Goal: Task Accomplishment & Management: Manage account settings

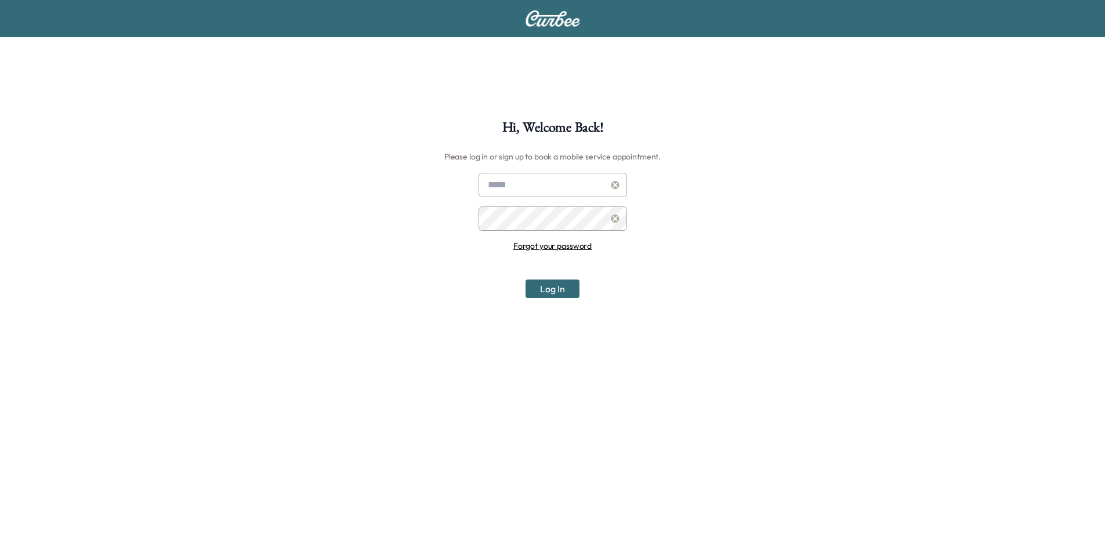
type input "**********"
click at [561, 287] on button "Log In" at bounding box center [552, 288] width 54 height 19
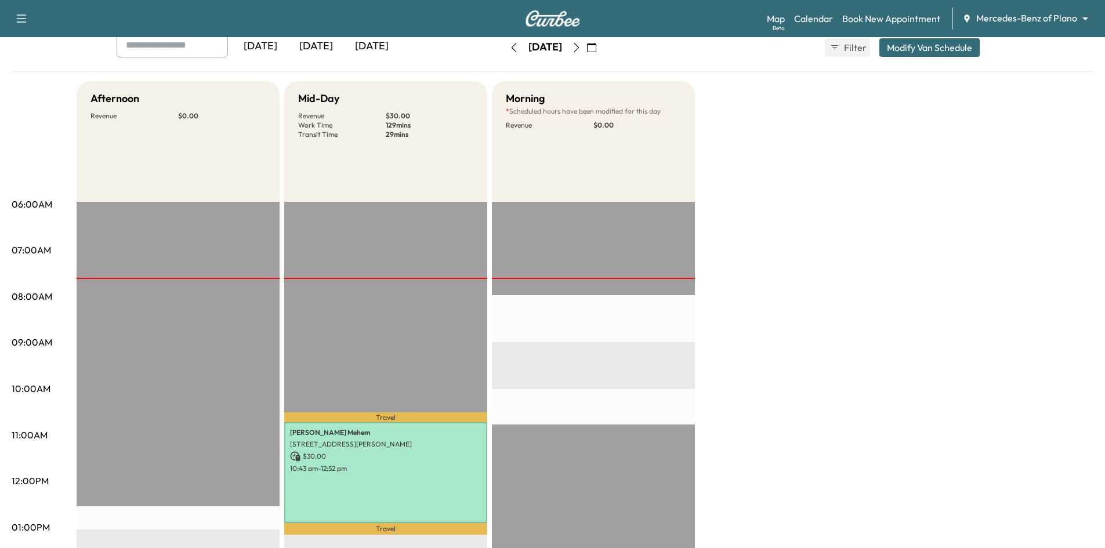
scroll to position [174, 0]
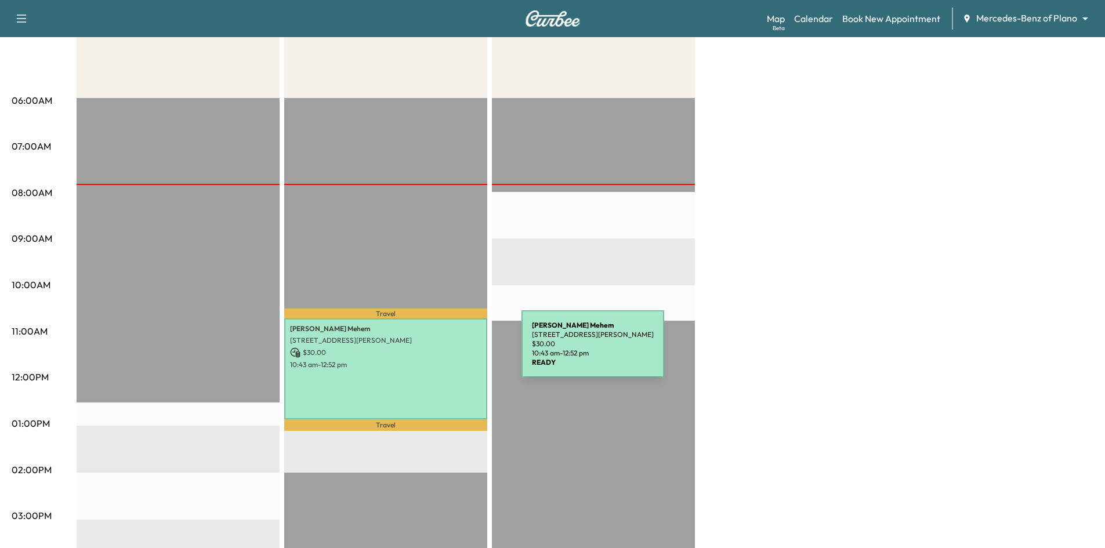
click at [434, 351] on p "$ 30.00" at bounding box center [385, 352] width 191 height 10
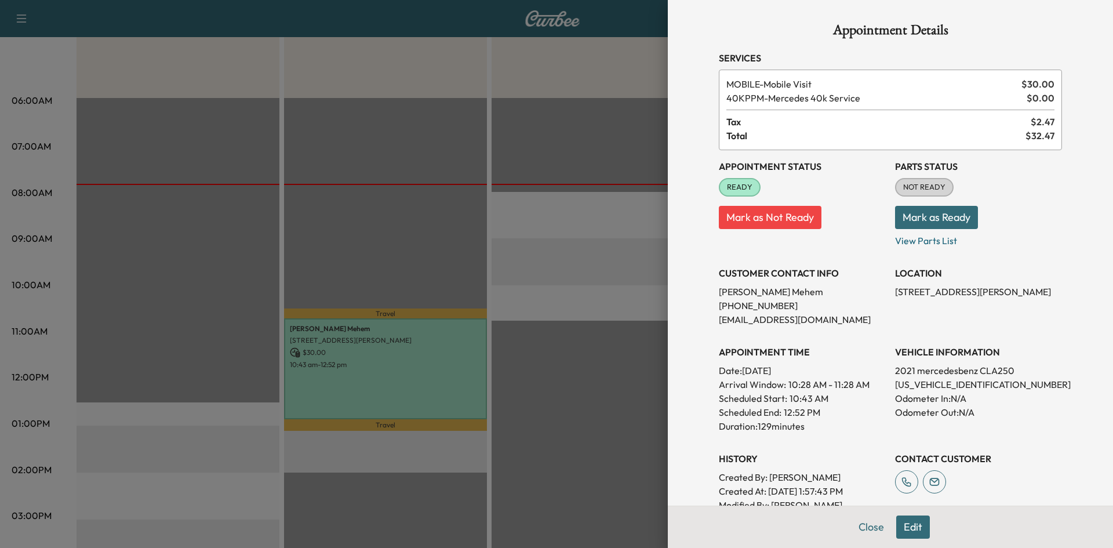
click at [444, 217] on div at bounding box center [556, 274] width 1113 height 548
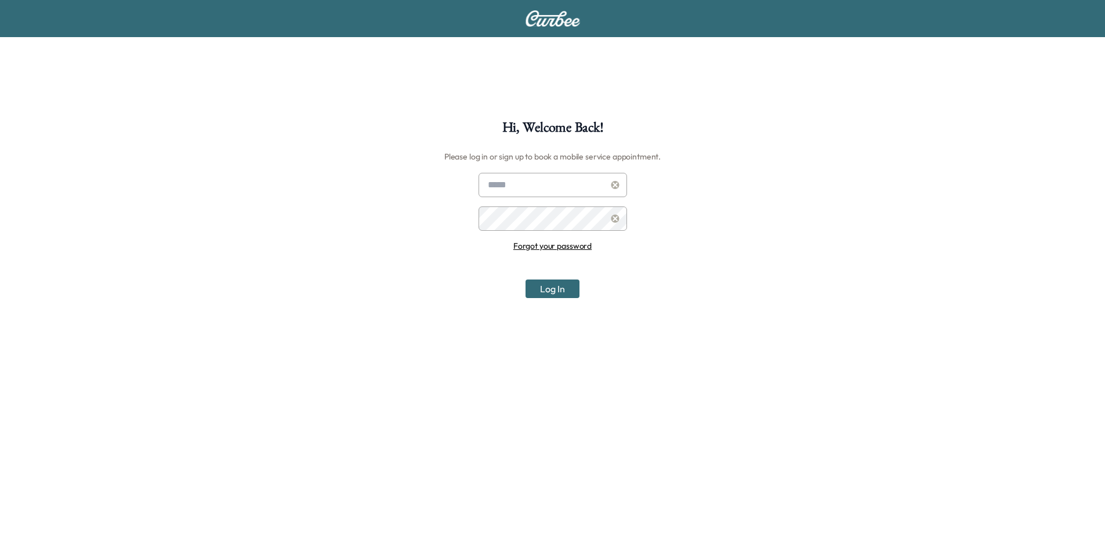
type input "**********"
click at [543, 285] on button "Log In" at bounding box center [552, 288] width 54 height 19
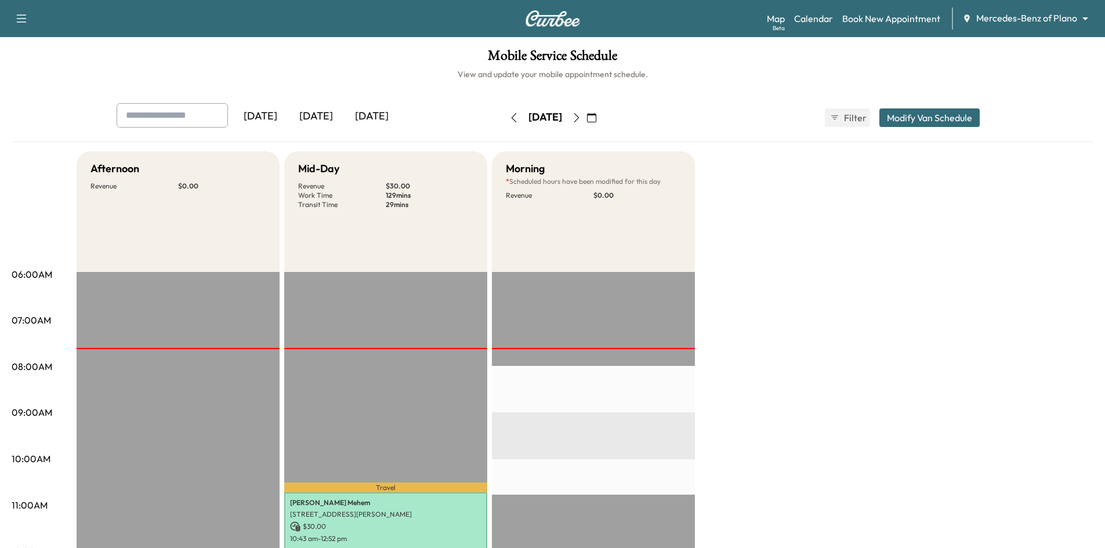
click at [993, 21] on body "Support Log Out Map Beta Calendar Book New Appointment Mercedes-Benz of Plano *…" at bounding box center [552, 274] width 1105 height 548
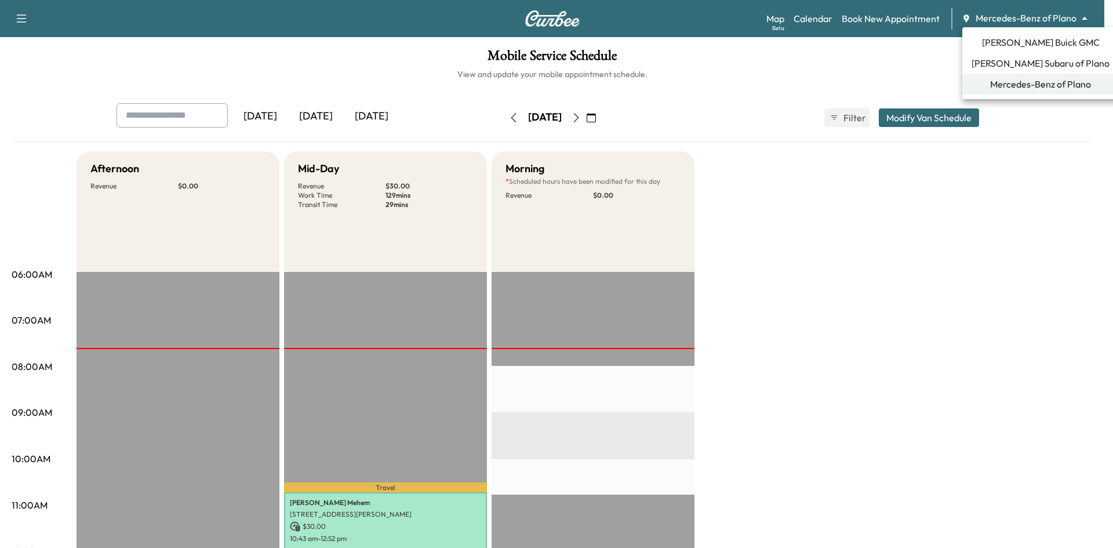
click at [1008, 41] on span "[PERSON_NAME] Buick GMC" at bounding box center [1041, 42] width 118 height 14
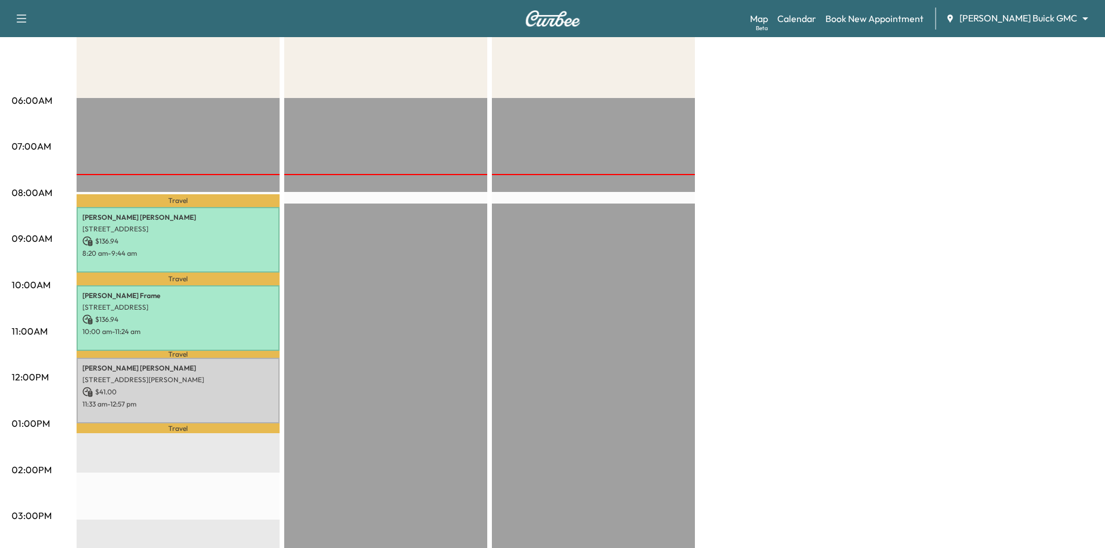
scroll to position [58, 0]
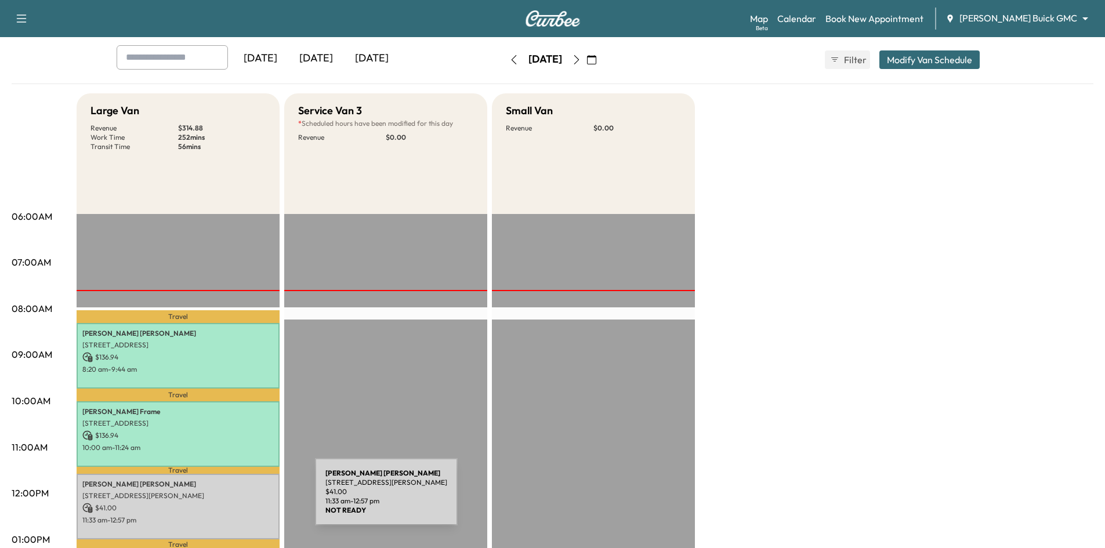
click at [228, 497] on p "3776 Rittenhouse St, Frisco, TX 75034, USA" at bounding box center [177, 495] width 191 height 9
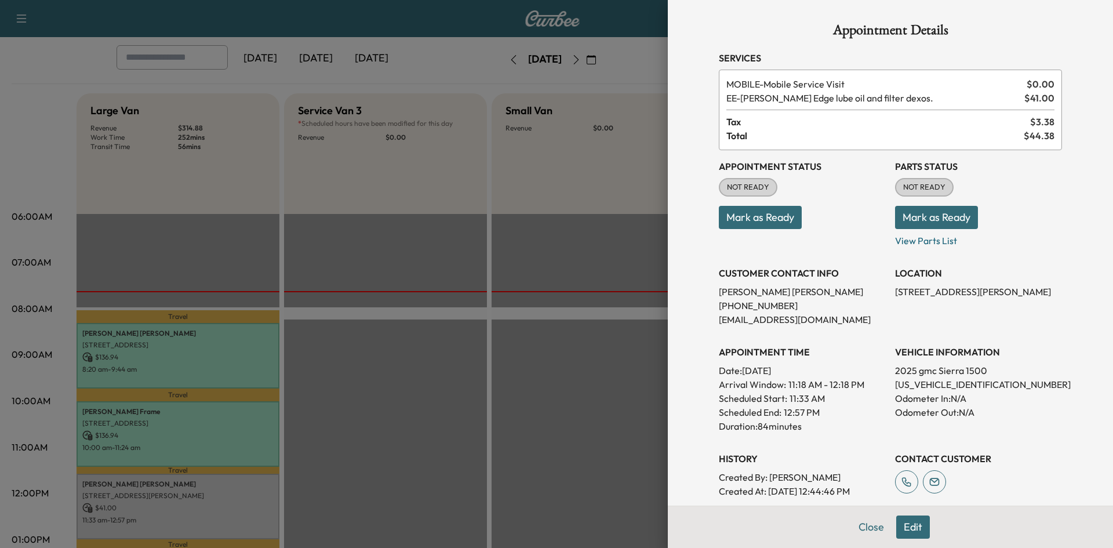
click at [447, 427] on div at bounding box center [556, 274] width 1113 height 548
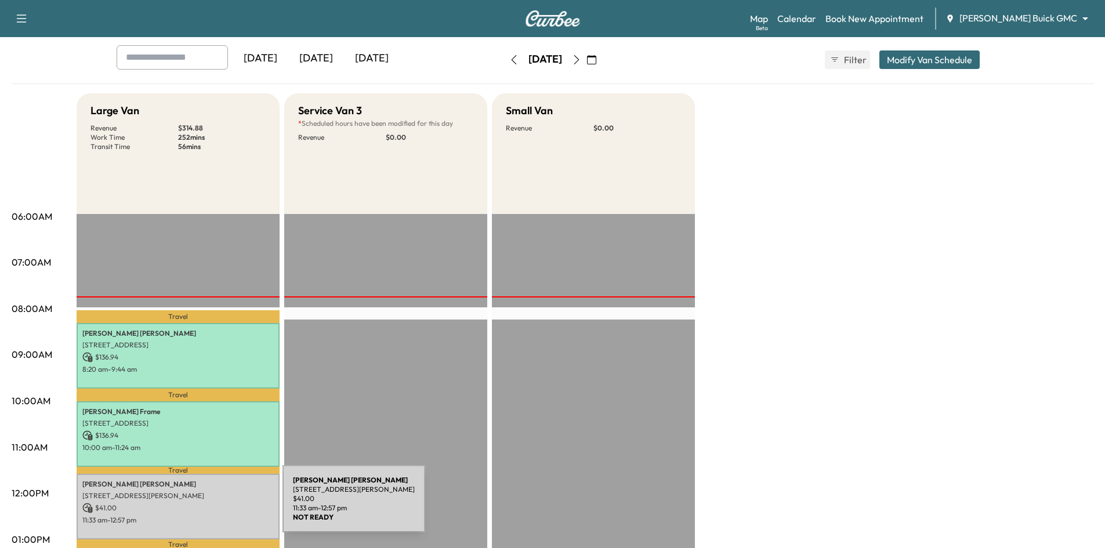
click at [199, 506] on p "$ 41.00" at bounding box center [177, 508] width 191 height 10
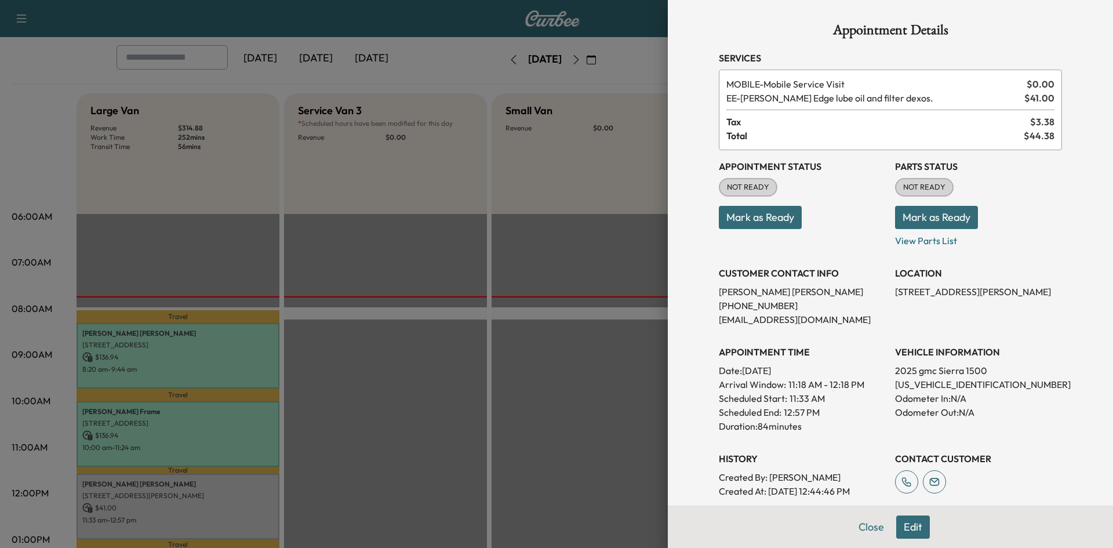
drag, startPoint x: 793, startPoint y: 214, endPoint x: 782, endPoint y: 223, distance: 14.0
click at [783, 220] on button "Mark as Ready" at bounding box center [760, 217] width 83 height 23
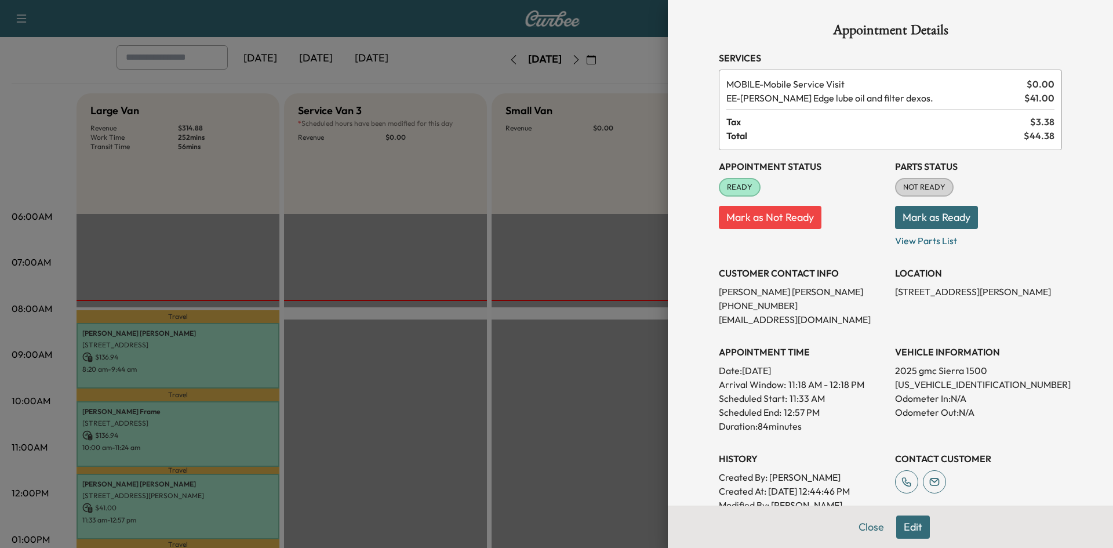
click at [437, 296] on div at bounding box center [556, 274] width 1113 height 548
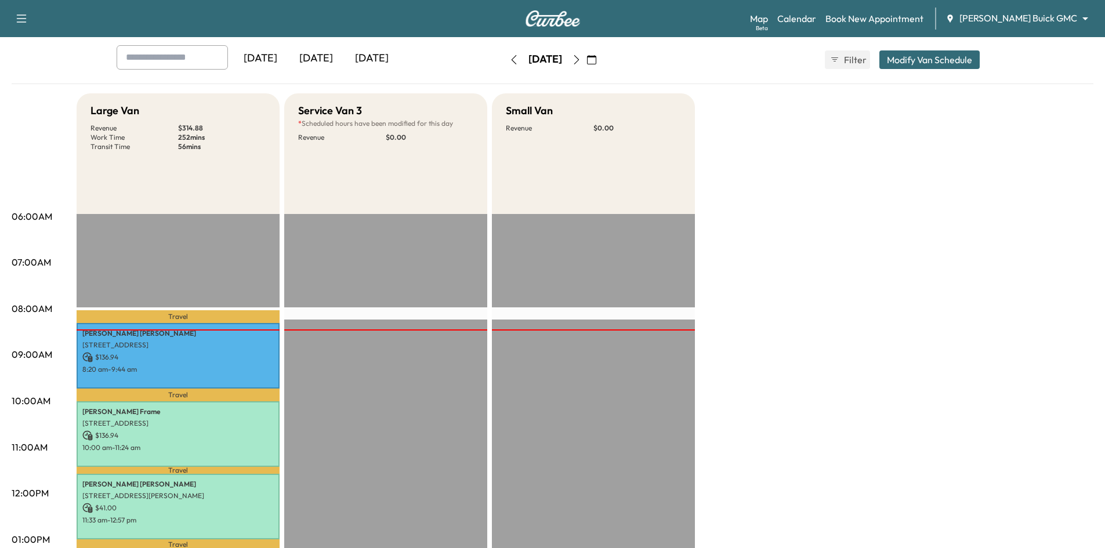
click at [581, 61] on icon "button" at bounding box center [576, 59] width 9 height 9
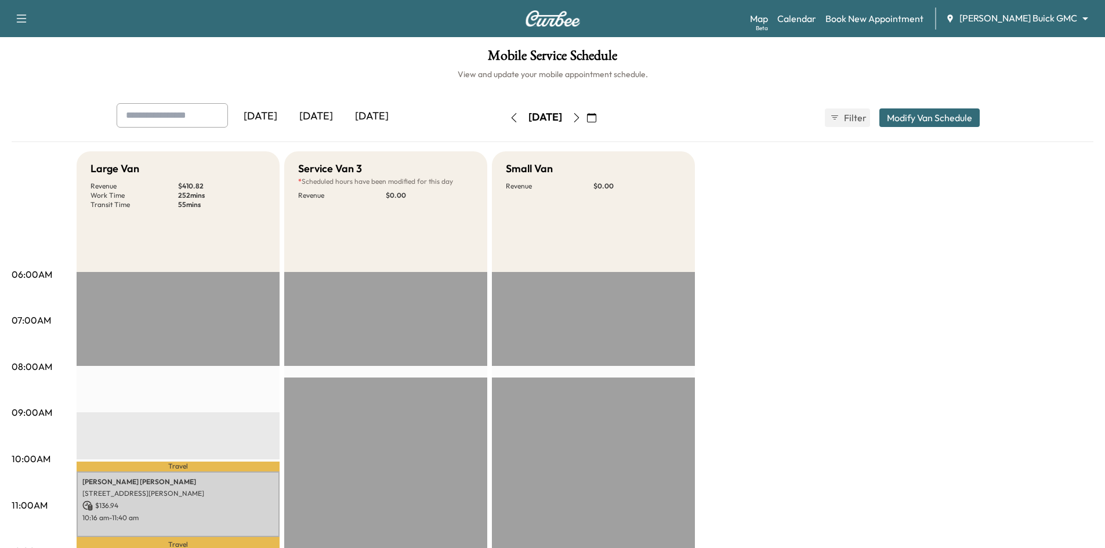
click at [581, 114] on icon "button" at bounding box center [576, 117] width 9 height 9
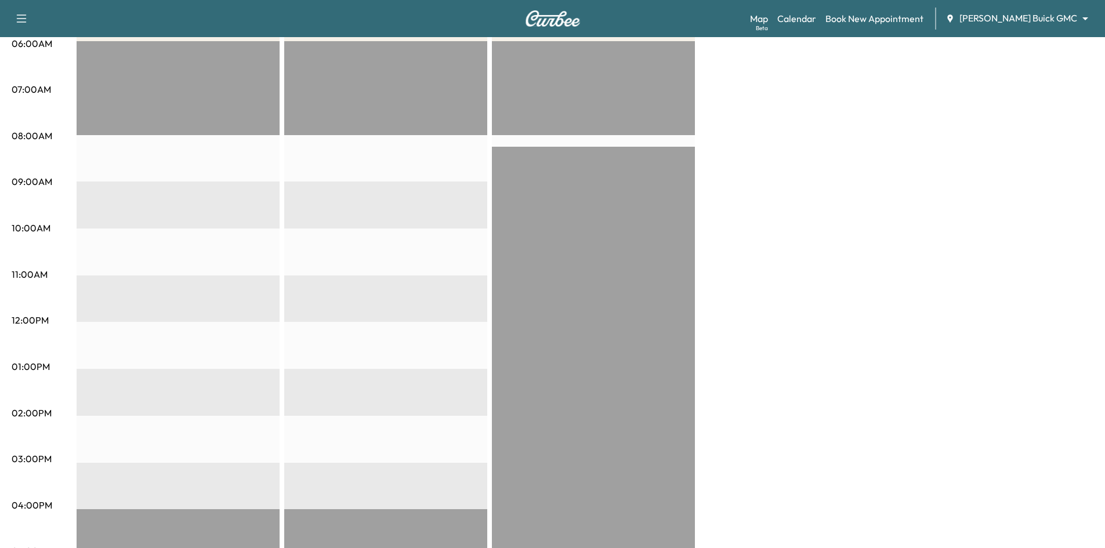
scroll to position [232, 0]
click at [913, 21] on link "Book New Appointment" at bounding box center [874, 19] width 98 height 14
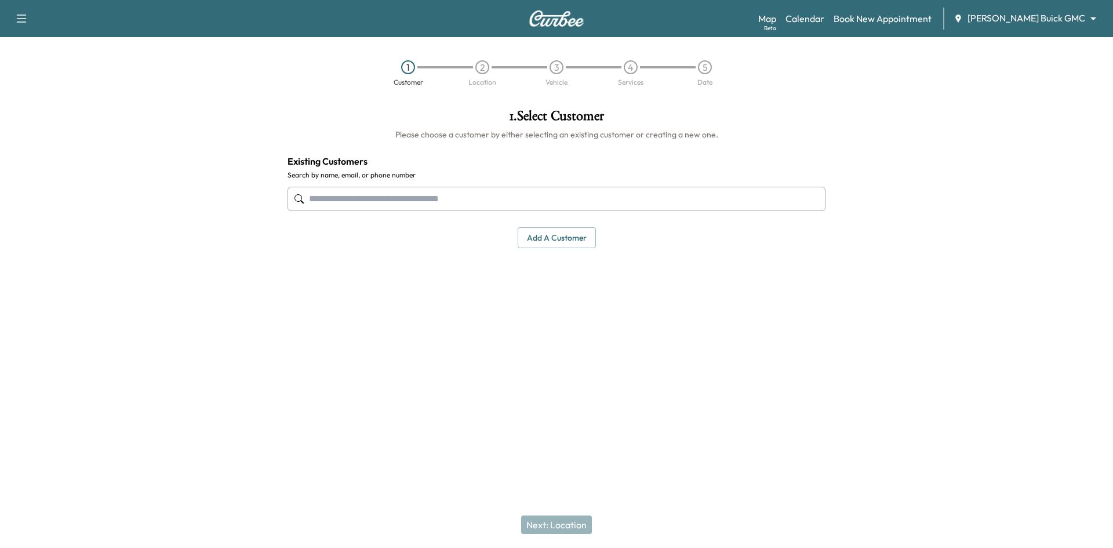
click at [618, 204] on input "text" at bounding box center [557, 199] width 538 height 24
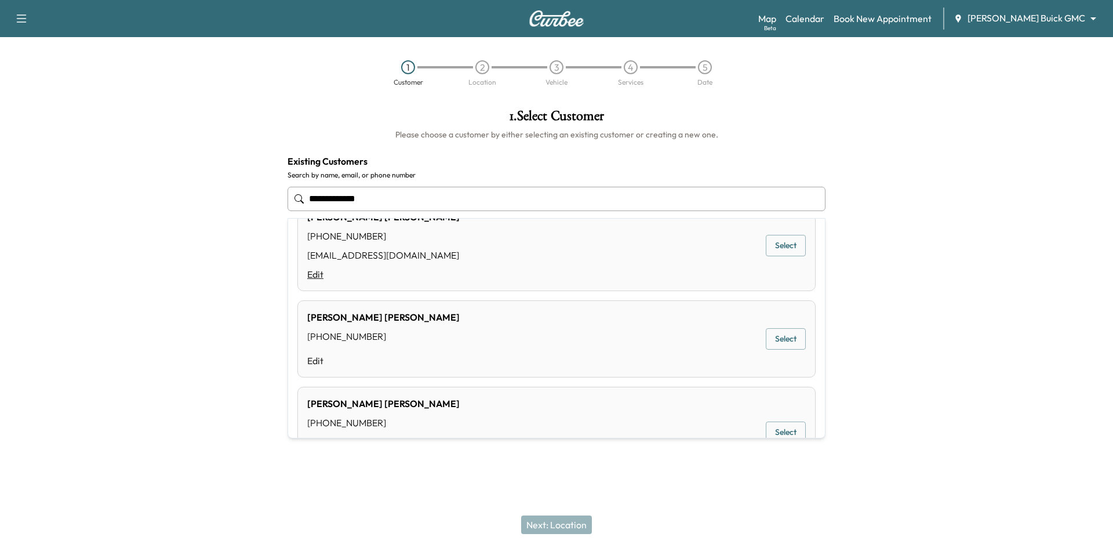
scroll to position [116, 0]
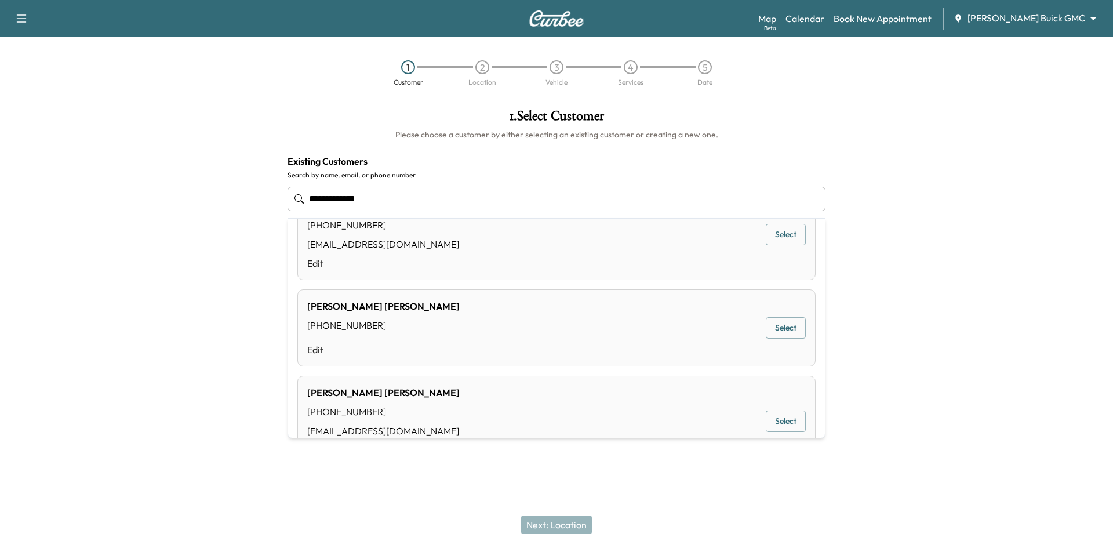
click at [776, 323] on button "Select" at bounding box center [786, 327] width 40 height 21
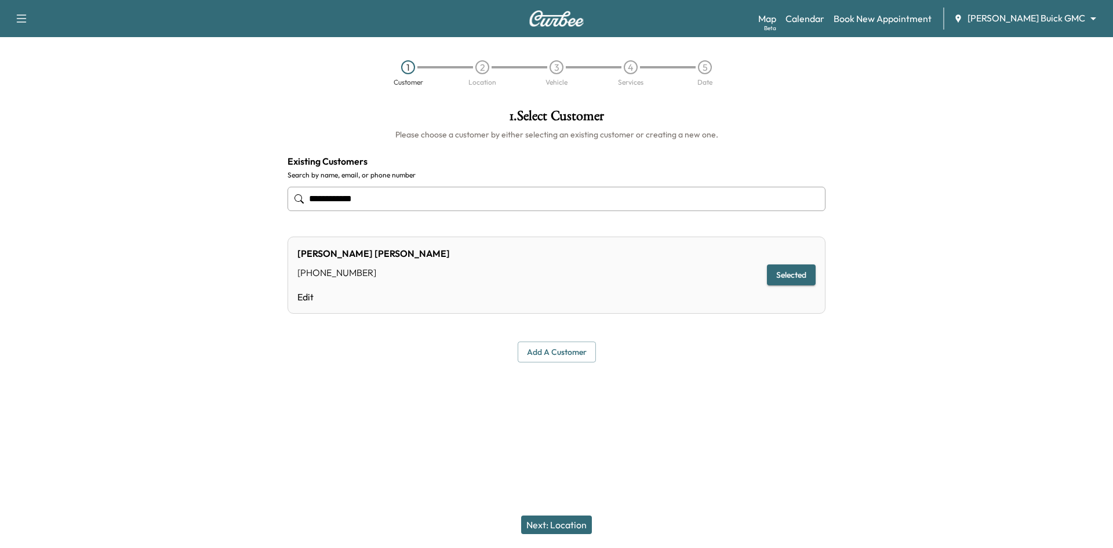
click at [579, 529] on button "Next: Location" at bounding box center [556, 525] width 71 height 19
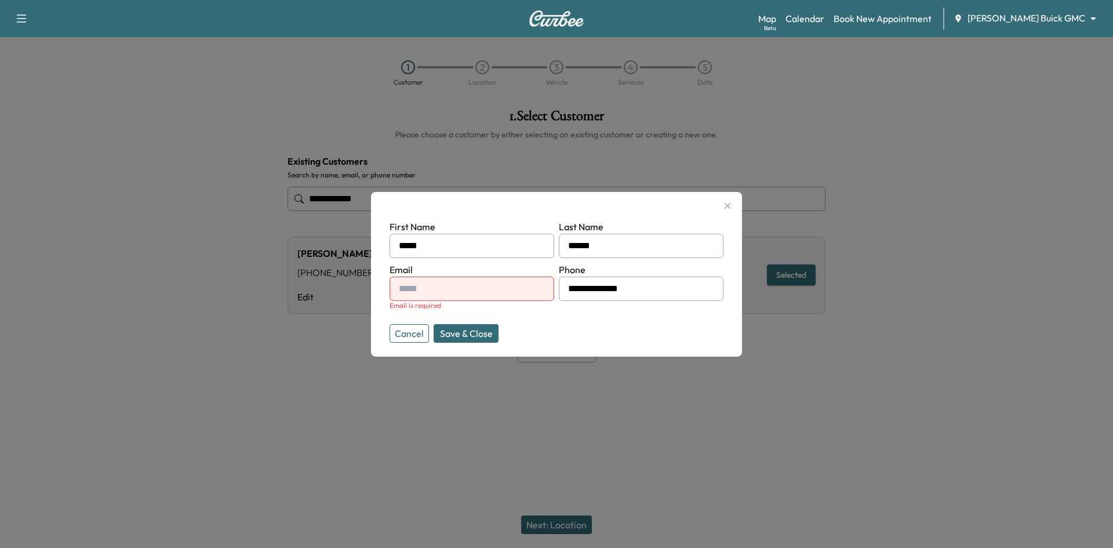
click at [415, 334] on button "Cancel" at bounding box center [409, 333] width 39 height 19
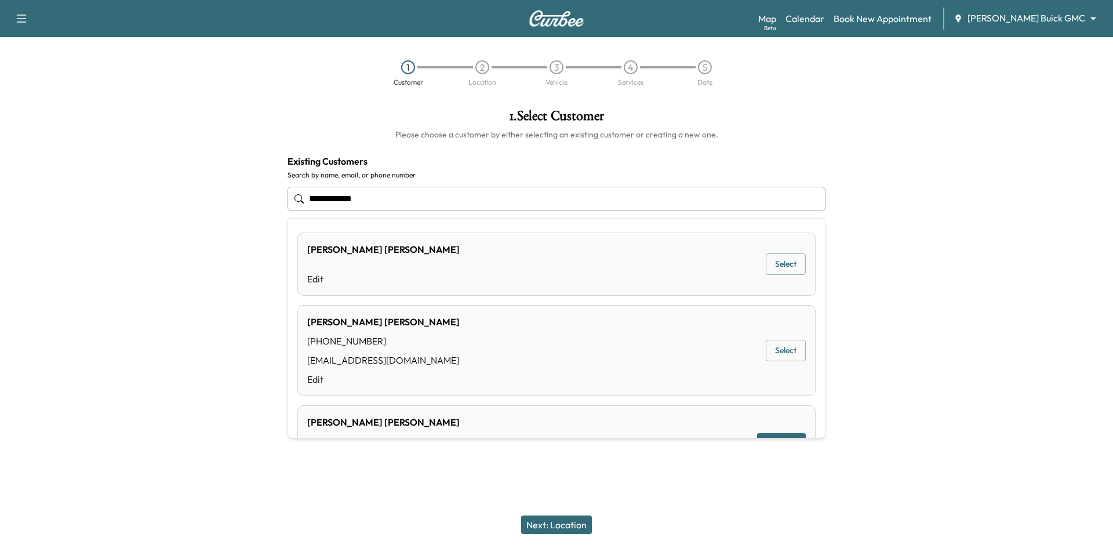
click at [753, 193] on input "**********" at bounding box center [557, 199] width 538 height 24
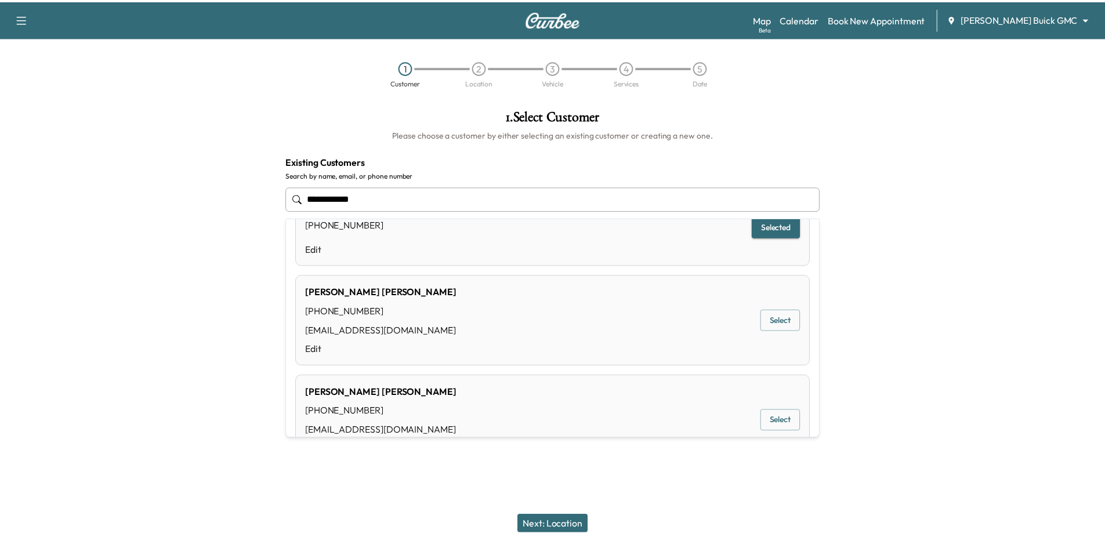
scroll to position [232, 0]
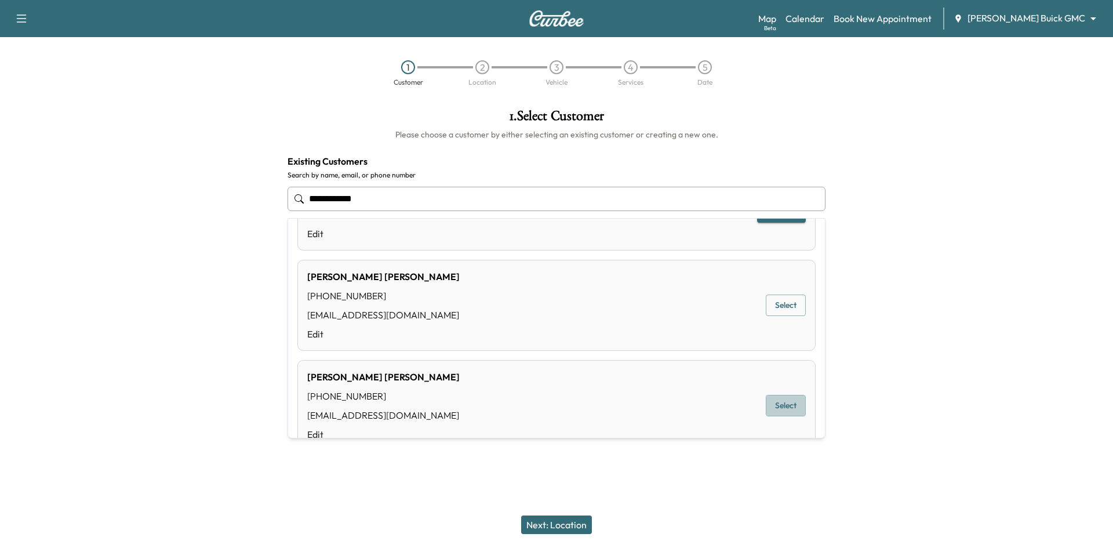
click at [784, 407] on button "Select" at bounding box center [786, 405] width 40 height 21
type input "**********"
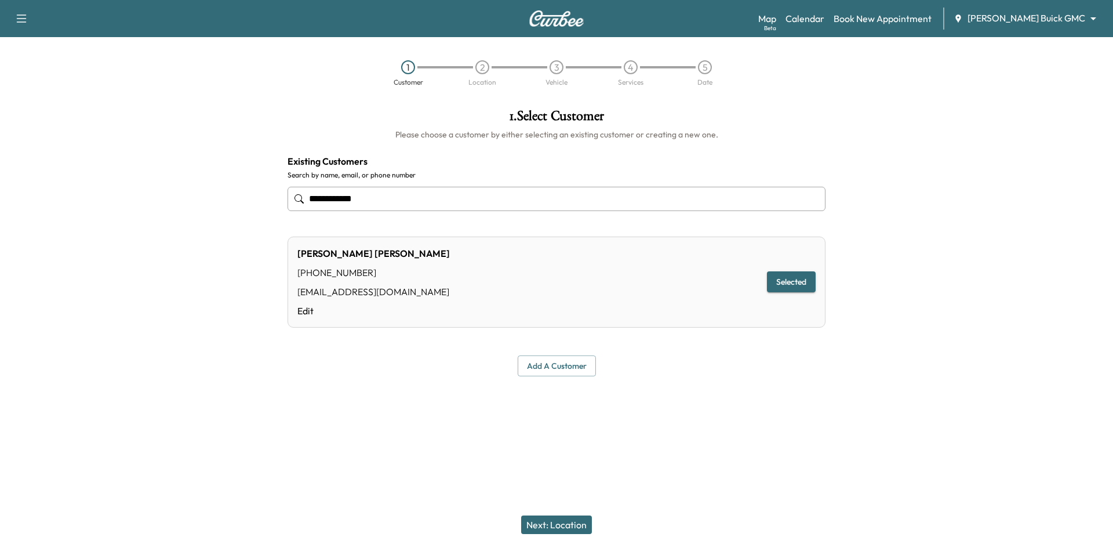
click at [554, 522] on button "Next: Location" at bounding box center [556, 525] width 71 height 19
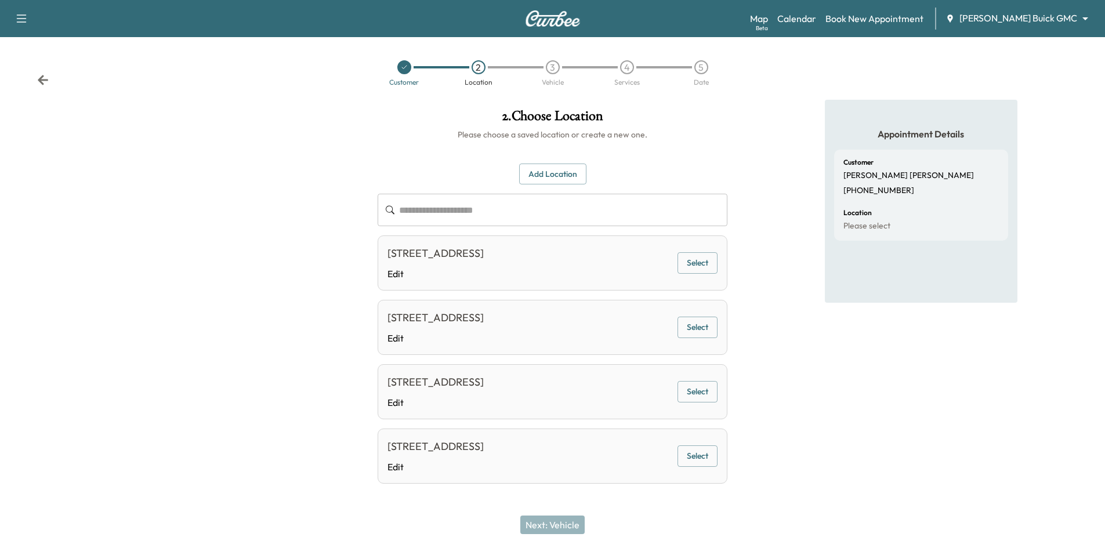
click at [709, 269] on button "Select" at bounding box center [697, 262] width 40 height 21
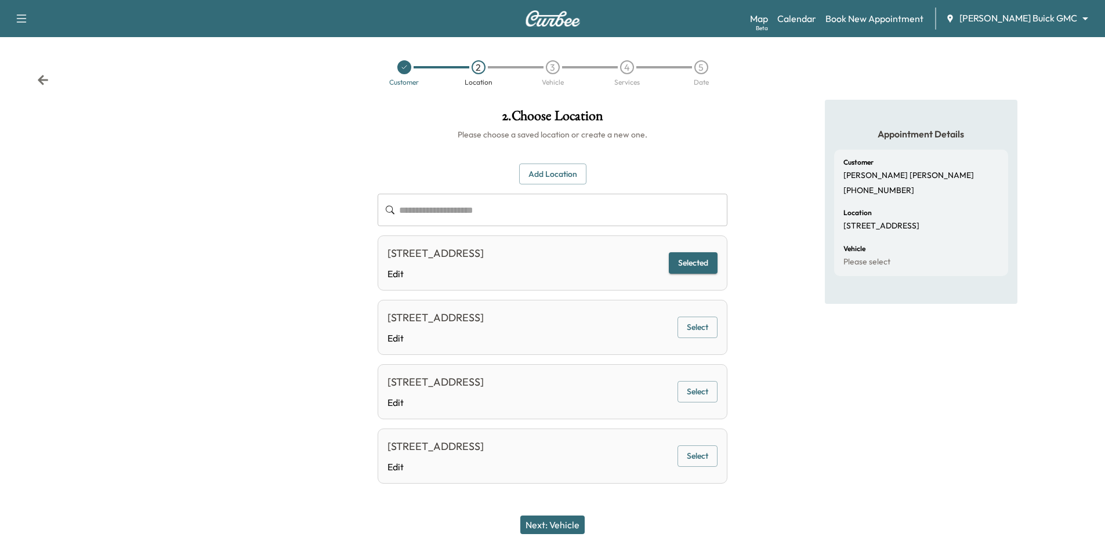
click at [553, 527] on button "Next: Vehicle" at bounding box center [552, 525] width 64 height 19
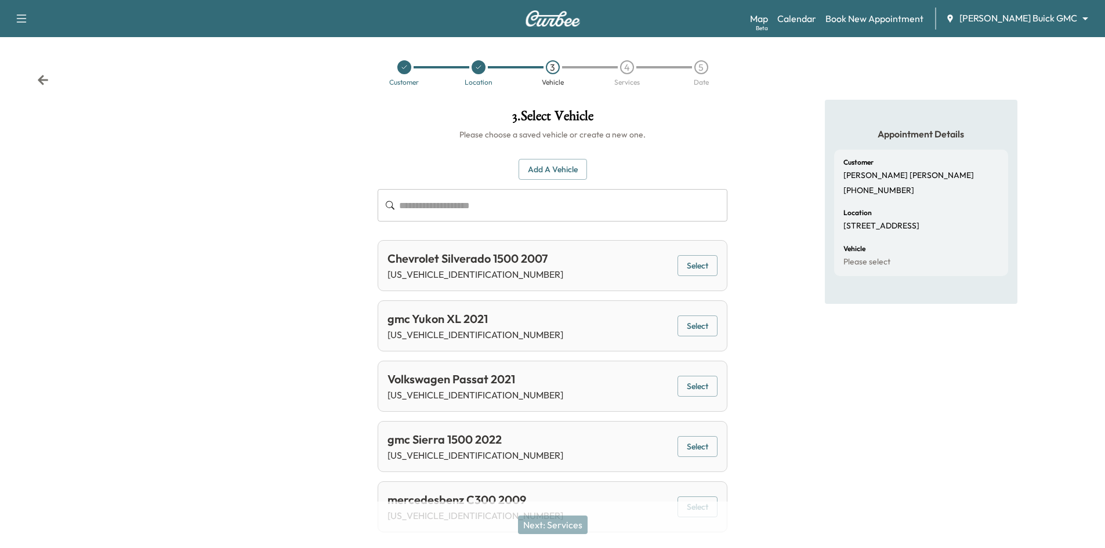
click at [699, 327] on button "Select" at bounding box center [697, 325] width 40 height 21
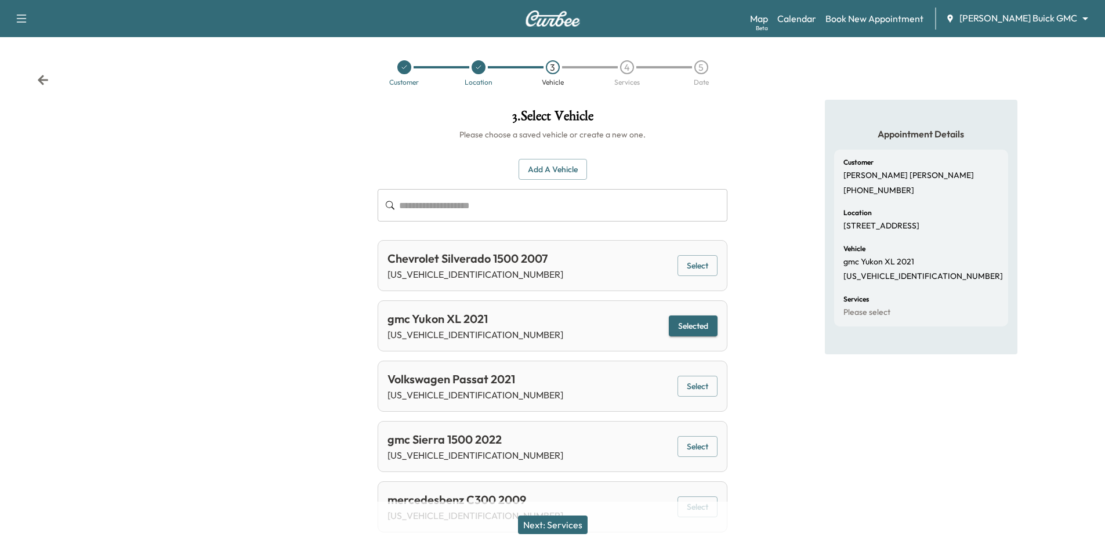
click at [569, 525] on button "Next: Services" at bounding box center [553, 525] width 70 height 19
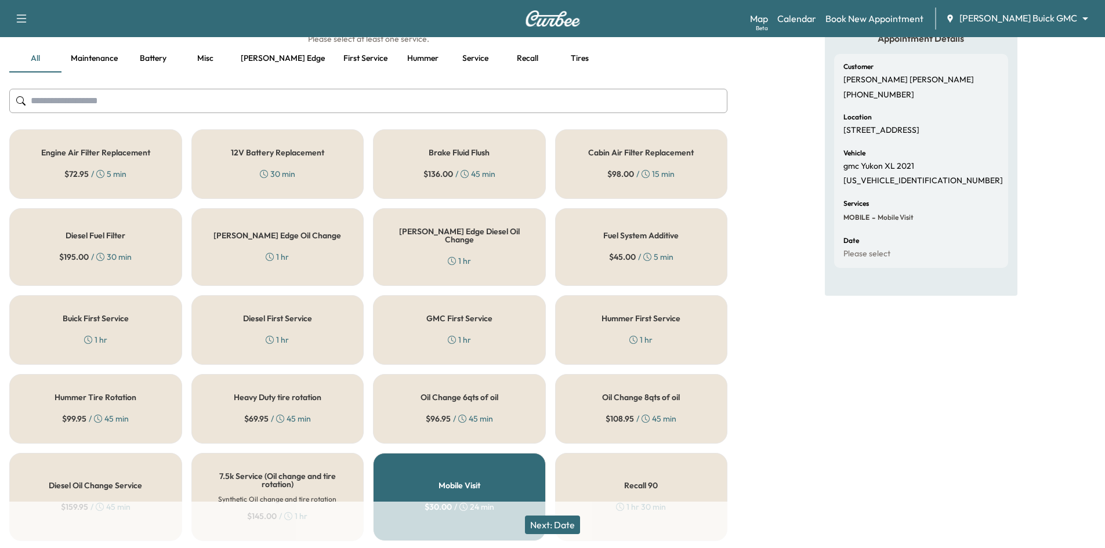
scroll to position [116, 0]
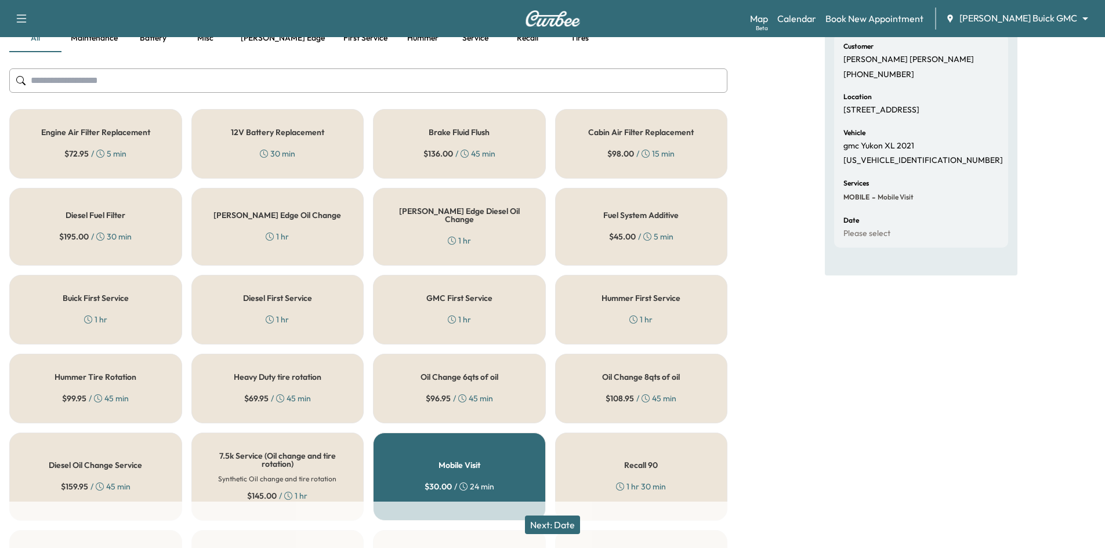
click at [670, 393] on div "$ 108.95 / 45 min" at bounding box center [640, 399] width 71 height 12
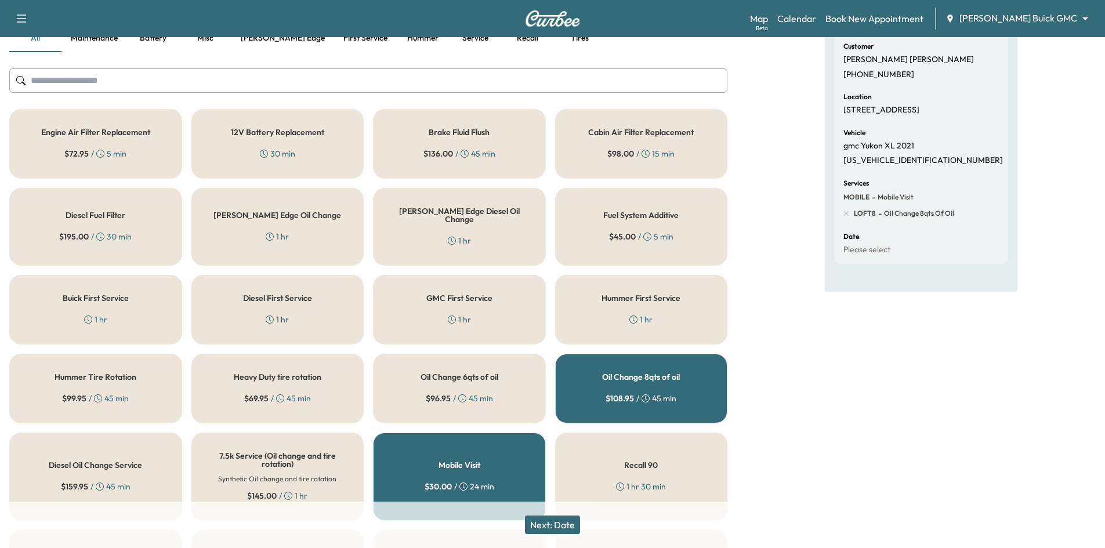
click at [898, 166] on p "1GKS2GKD5MR411427" at bounding box center [922, 160] width 159 height 10
copy p "1GKS2GKD5MR411427"
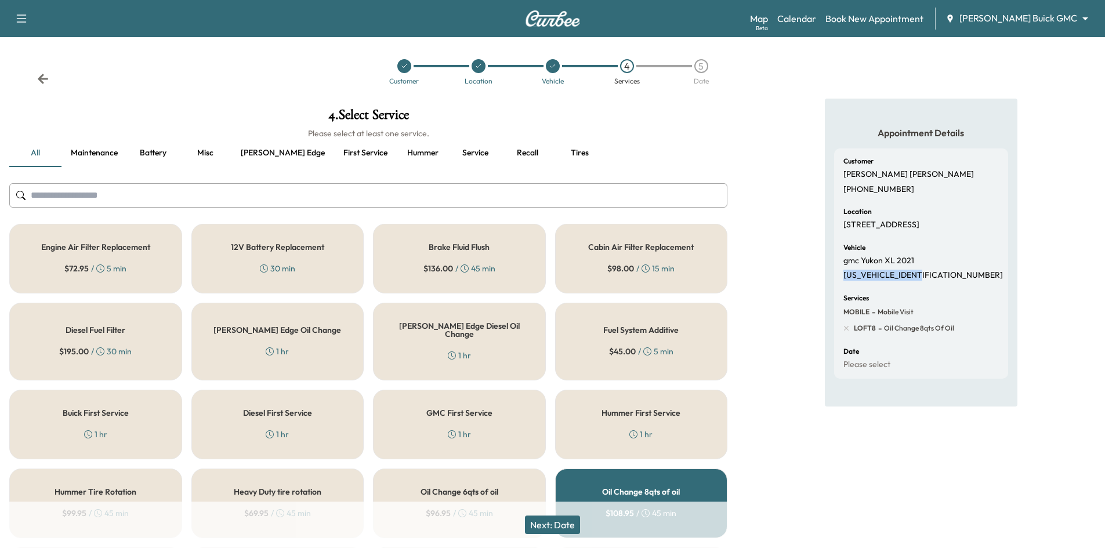
scroll to position [0, 0]
click at [274, 202] on input "text" at bounding box center [368, 196] width 718 height 24
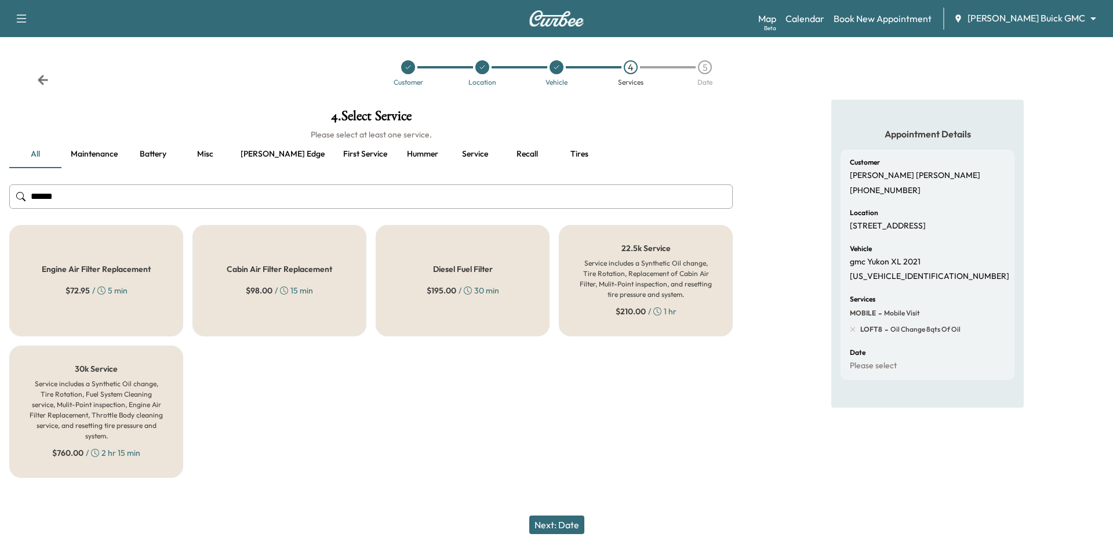
type input "******"
click at [155, 315] on div "Engine Air Filter Replacement $ 72.95 / 5 min" at bounding box center [96, 280] width 174 height 111
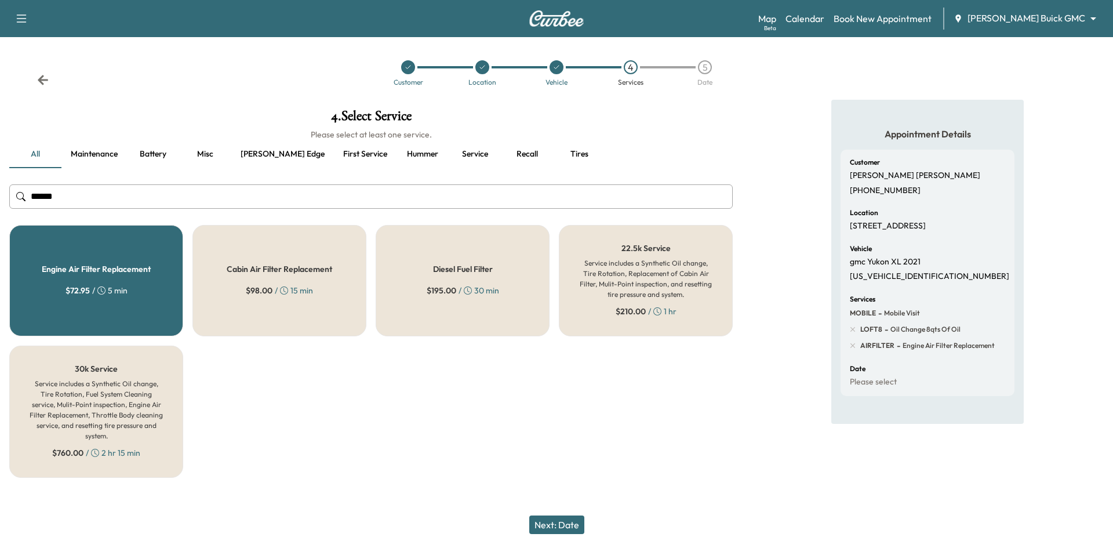
click at [564, 525] on button "Next: Date" at bounding box center [556, 525] width 55 height 19
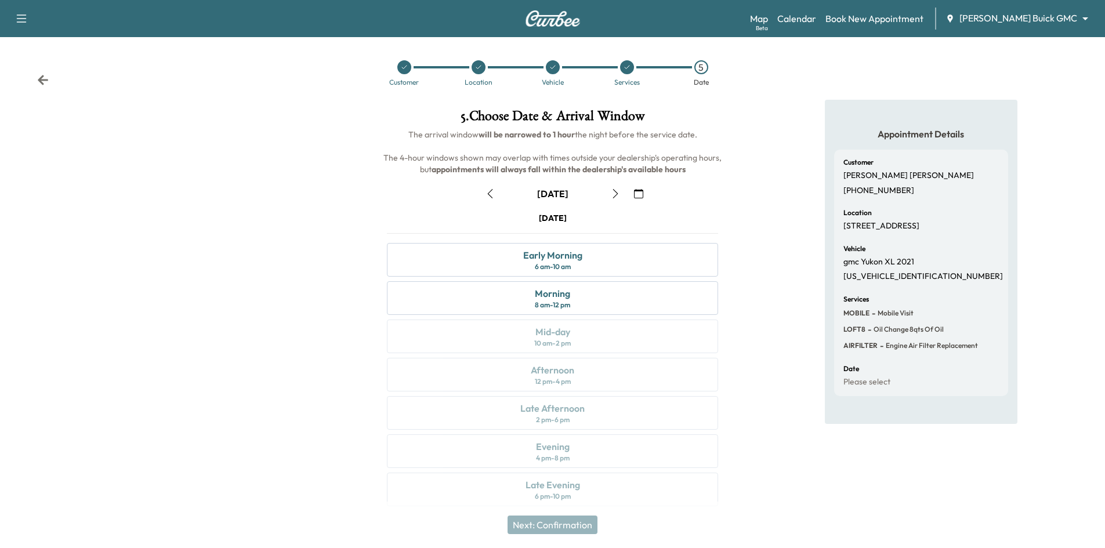
click at [615, 196] on icon "button" at bounding box center [615, 193] width 9 height 9
click at [551, 382] on div "Wednesday September 17 Early Morning 6 am - 10 am Morning 8 am - 12 pm Mid-day …" at bounding box center [552, 361] width 350 height 299
click at [558, 340] on div "10 am - 2 pm" at bounding box center [552, 343] width 37 height 9
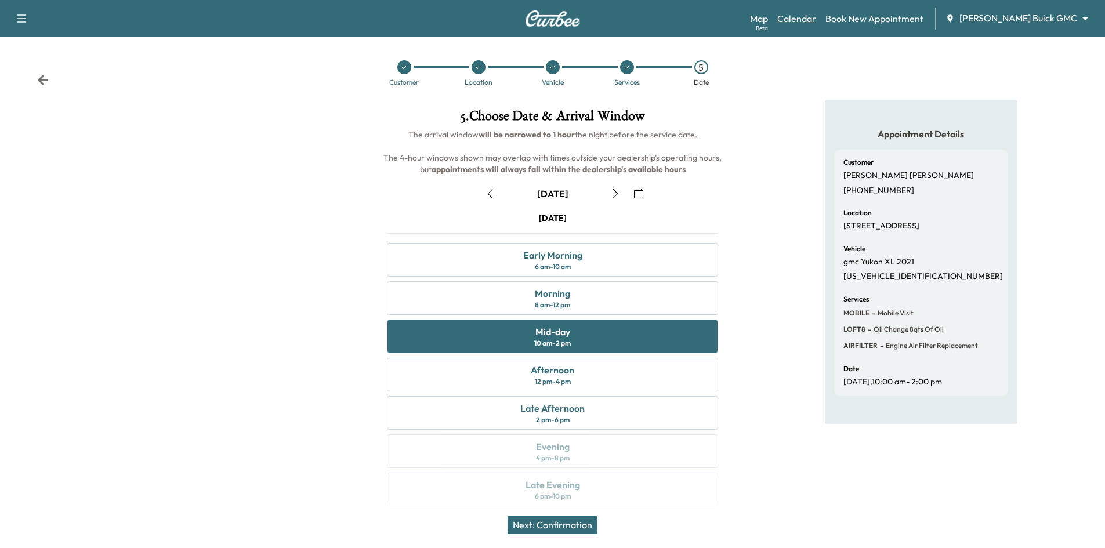
click at [816, 20] on link "Calendar" at bounding box center [796, 19] width 39 height 14
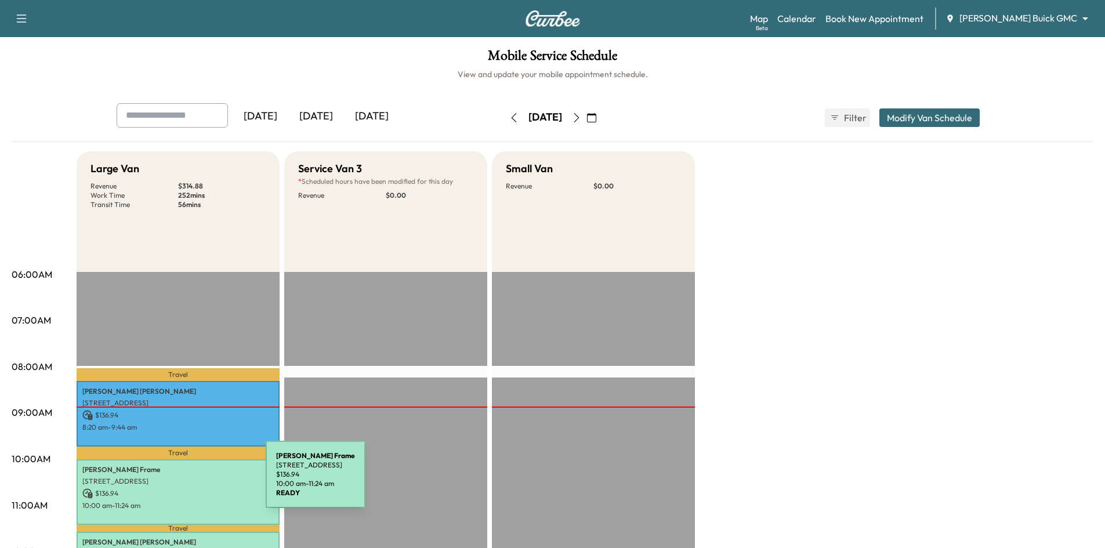
click at [178, 482] on p "2099 Bentwater Lane, Frisco, TX 75036, US" at bounding box center [177, 481] width 191 height 9
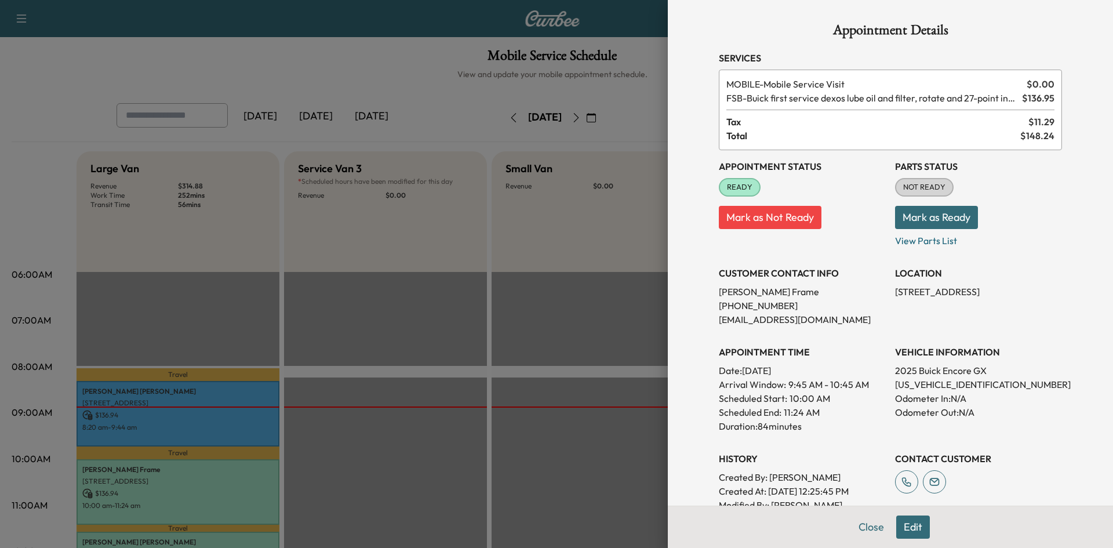
click at [917, 386] on p "KL4AMBSP1SB139621" at bounding box center [978, 384] width 167 height 14
click at [918, 386] on p "KL4AMBSP1SB139621" at bounding box center [978, 384] width 167 height 14
copy p "KL4AMBSP1SB139621"
click at [387, 270] on div at bounding box center [556, 274] width 1113 height 548
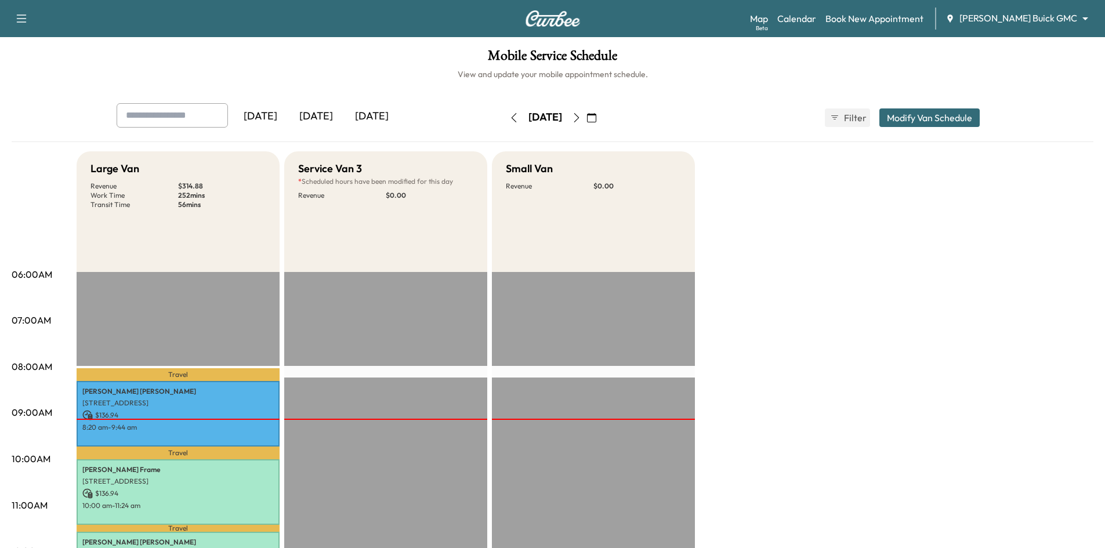
click at [581, 117] on icon "button" at bounding box center [576, 117] width 9 height 9
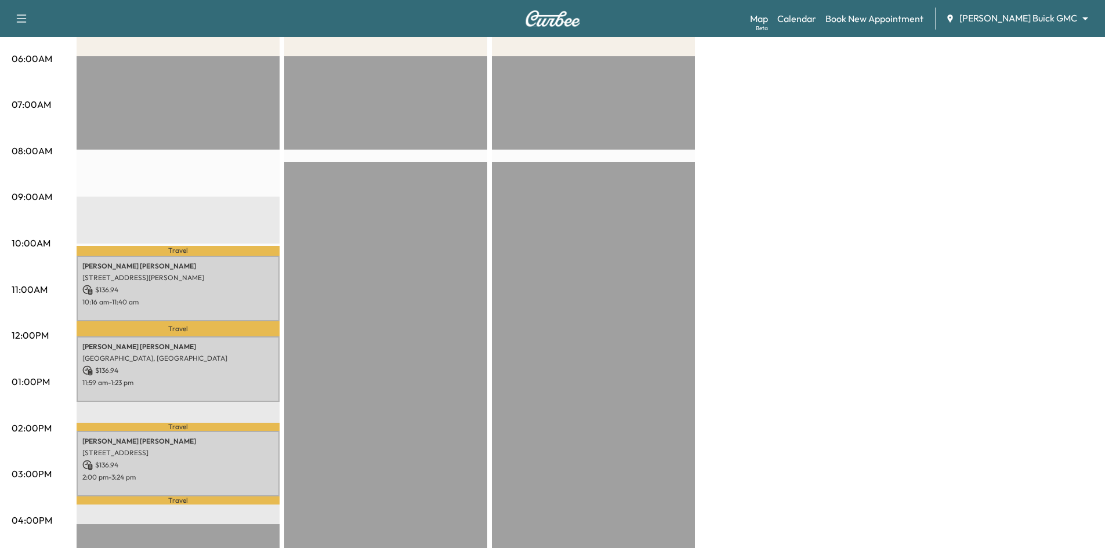
scroll to position [232, 0]
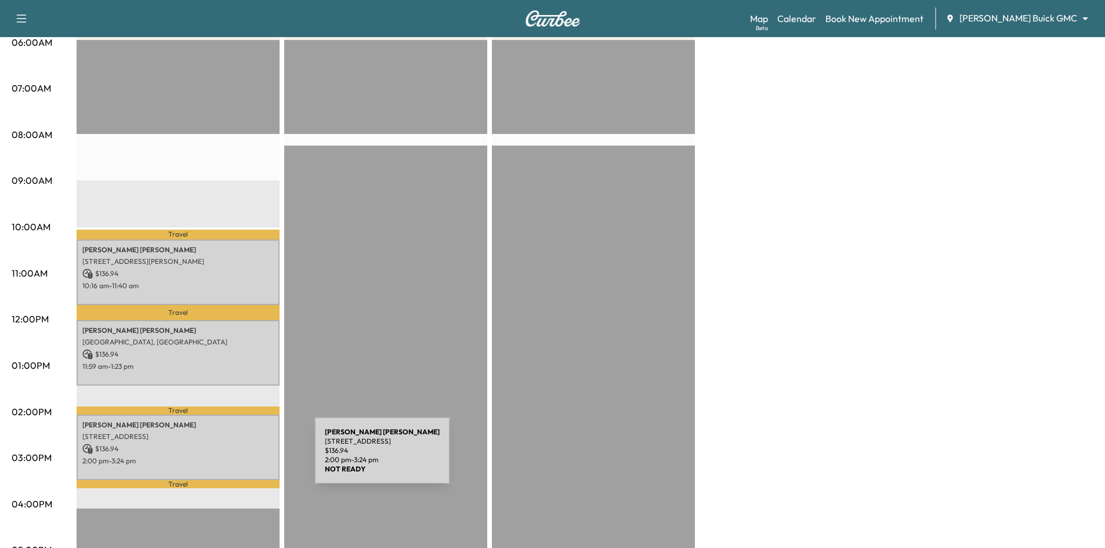
click at [222, 456] on p "2:00 pm - 3:24 pm" at bounding box center [177, 460] width 191 height 9
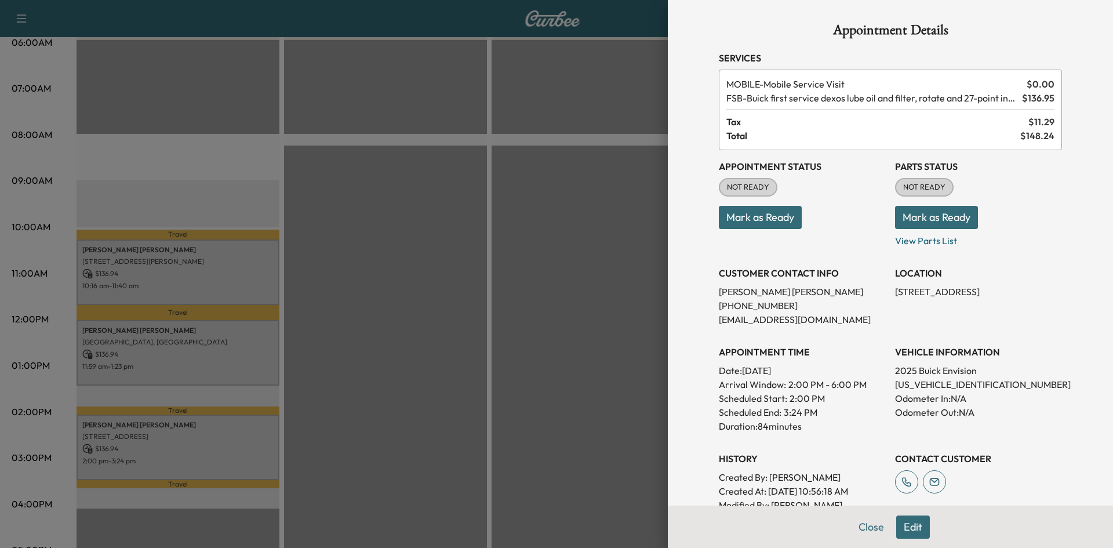
click at [598, 358] on div at bounding box center [556, 274] width 1113 height 548
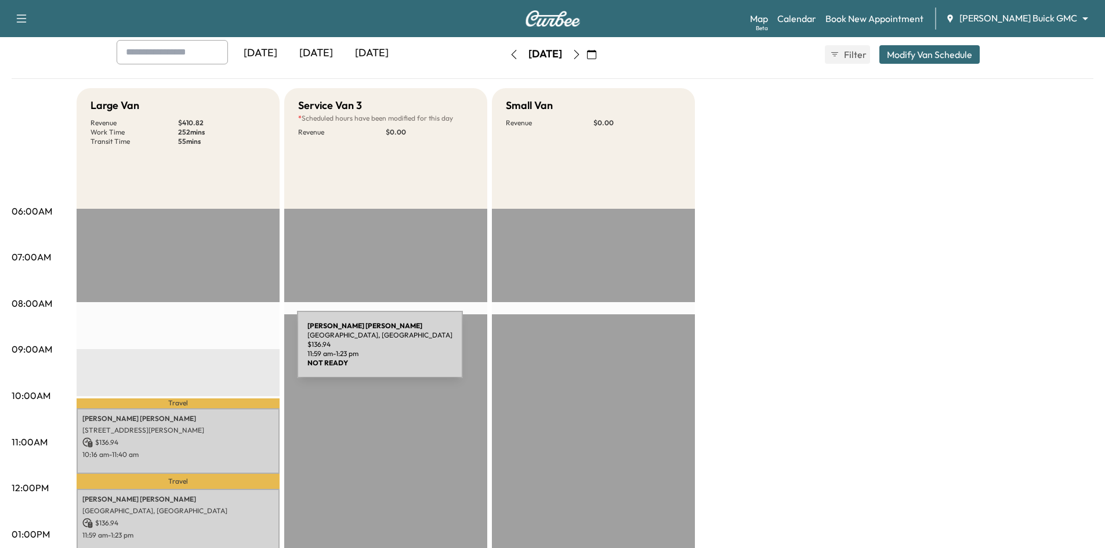
scroll to position [0, 0]
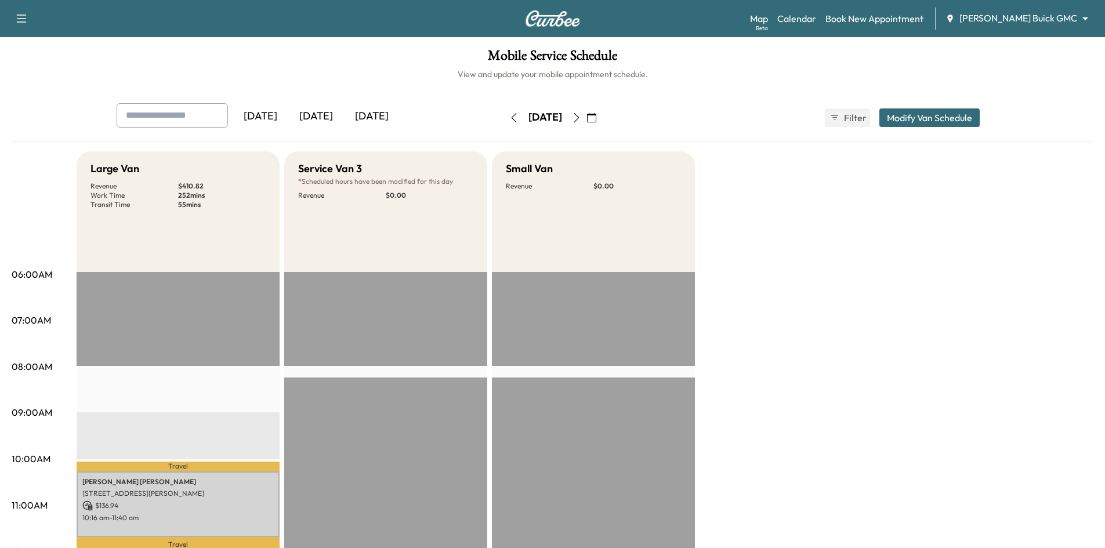
click at [579, 120] on icon "button" at bounding box center [575, 117] width 5 height 9
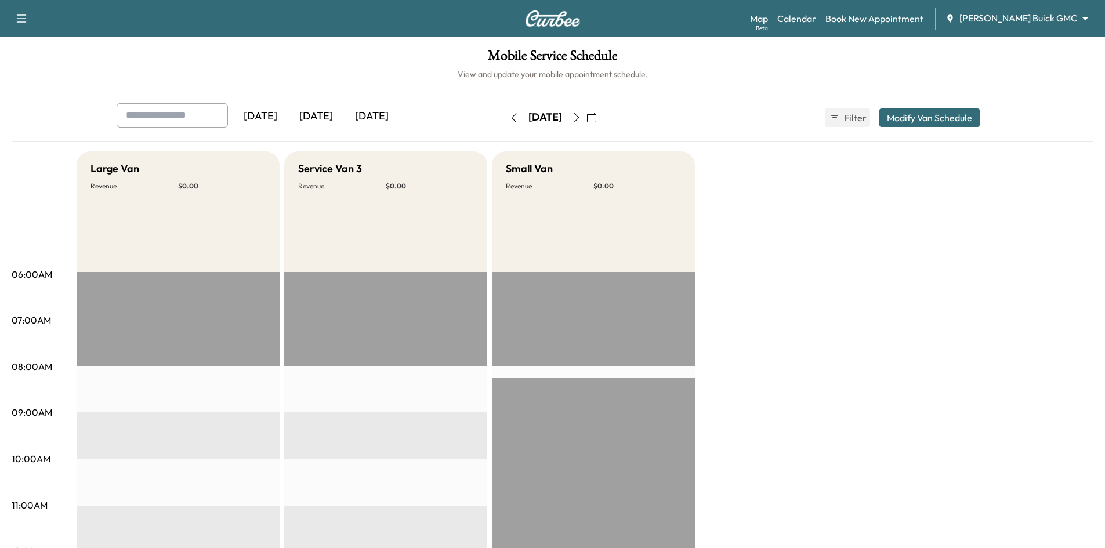
click at [586, 120] on button "button" at bounding box center [577, 117] width 20 height 19
click at [581, 119] on icon "button" at bounding box center [576, 117] width 9 height 9
click at [889, 22] on link "Book New Appointment" at bounding box center [874, 19] width 98 height 14
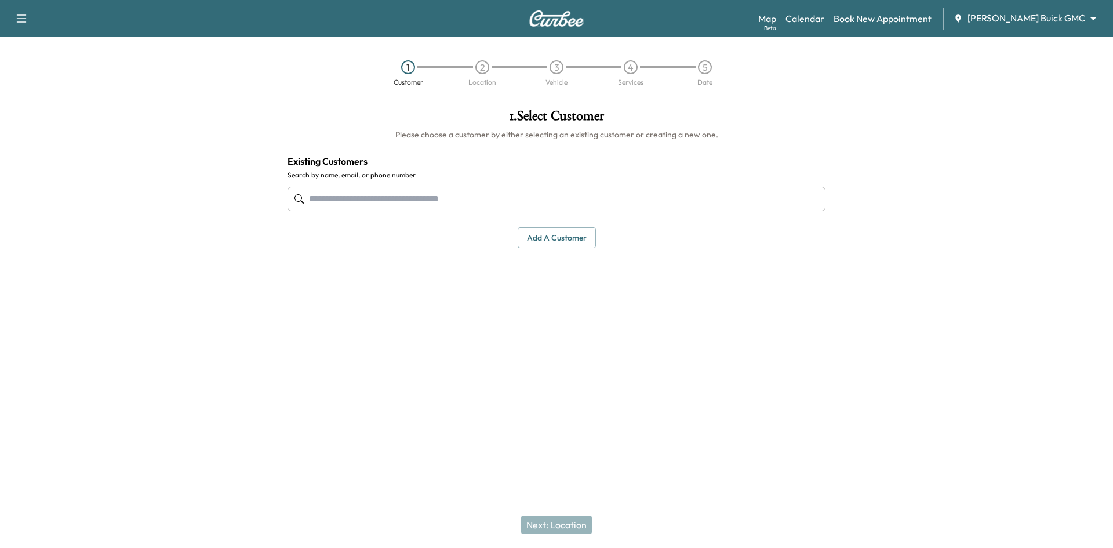
click at [691, 194] on input "text" at bounding box center [557, 199] width 538 height 24
click at [438, 201] on input "text" at bounding box center [557, 199] width 538 height 24
paste input "**********"
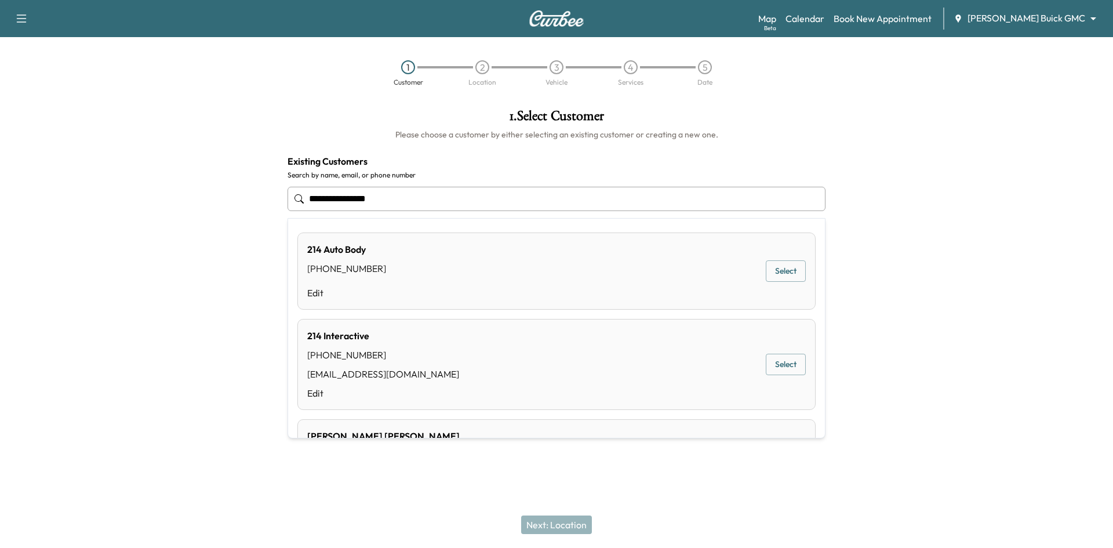
click at [329, 199] on input "**********" at bounding box center [557, 199] width 538 height 24
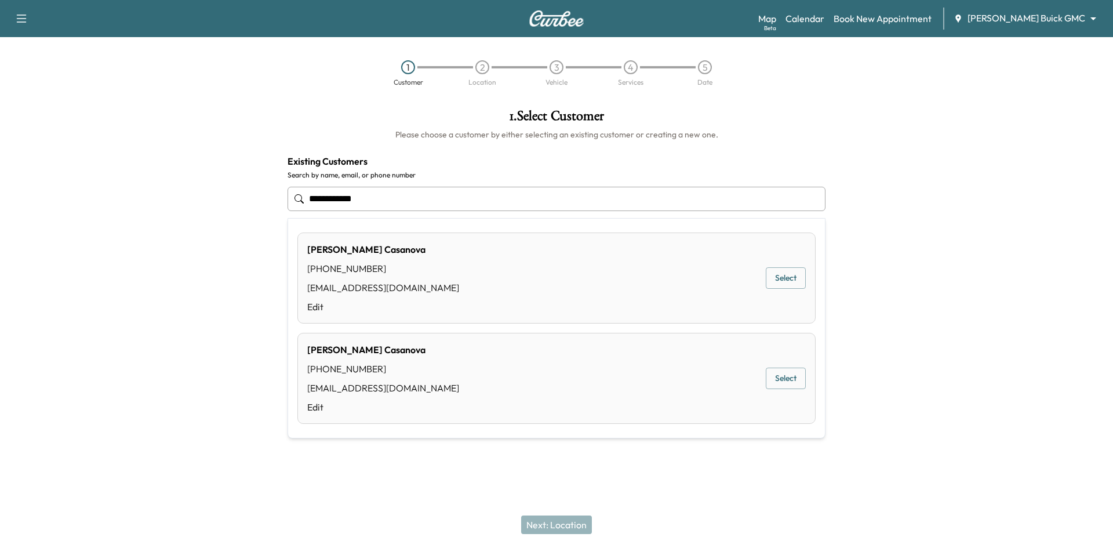
type input "**********"
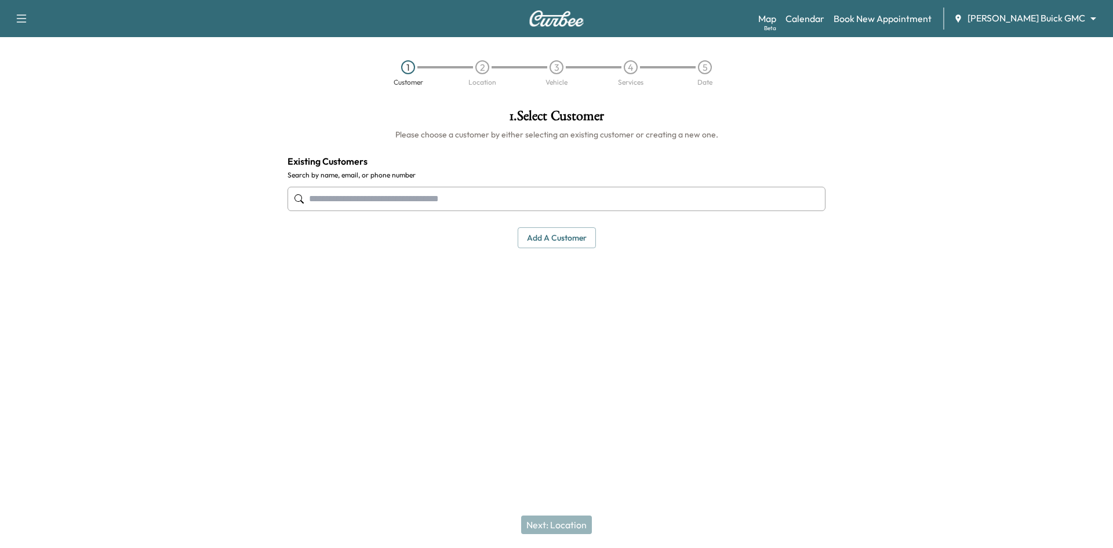
click at [466, 201] on input "text" at bounding box center [557, 199] width 538 height 24
paste input "**********"
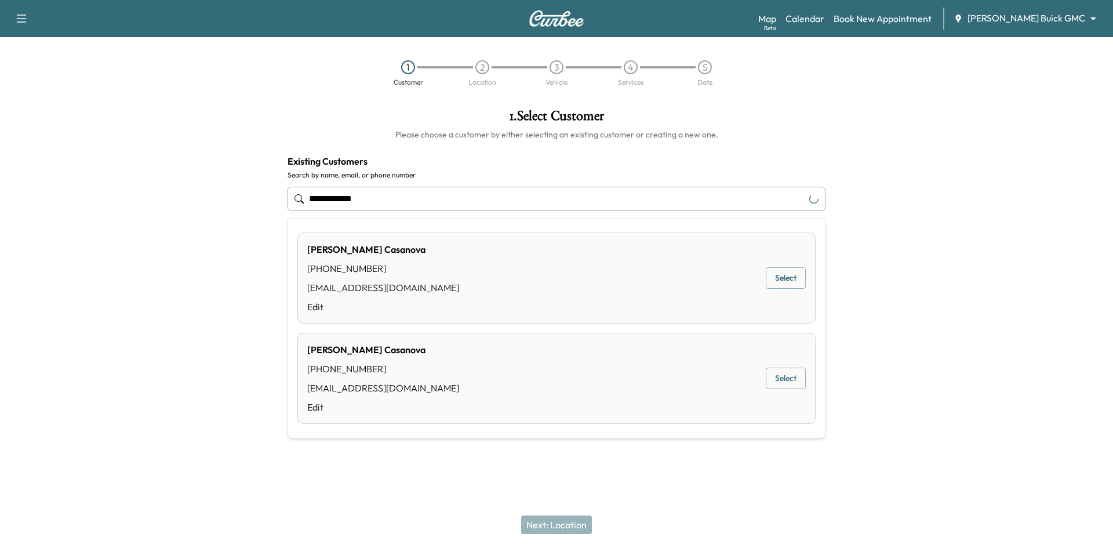
click at [795, 276] on button "Select" at bounding box center [786, 277] width 40 height 21
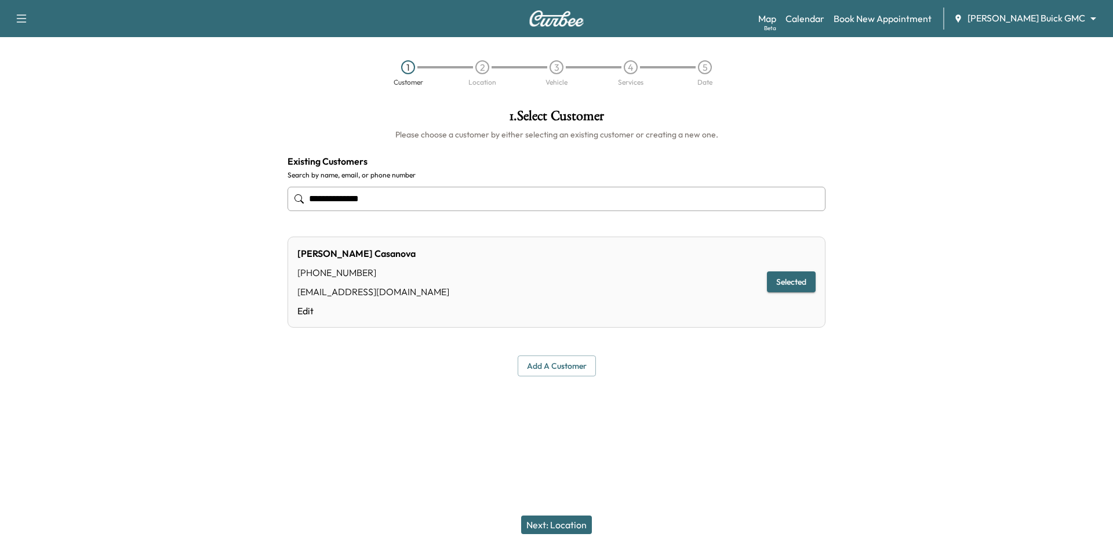
type input "**********"
click at [569, 524] on button "Next: Location" at bounding box center [556, 525] width 71 height 19
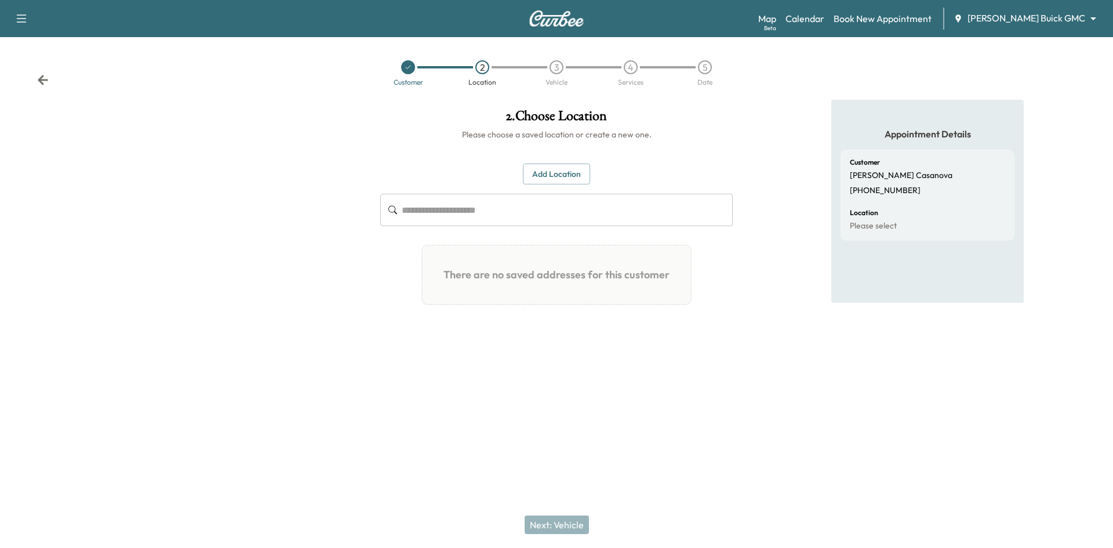
click at [571, 175] on button "Add Location" at bounding box center [556, 174] width 67 height 21
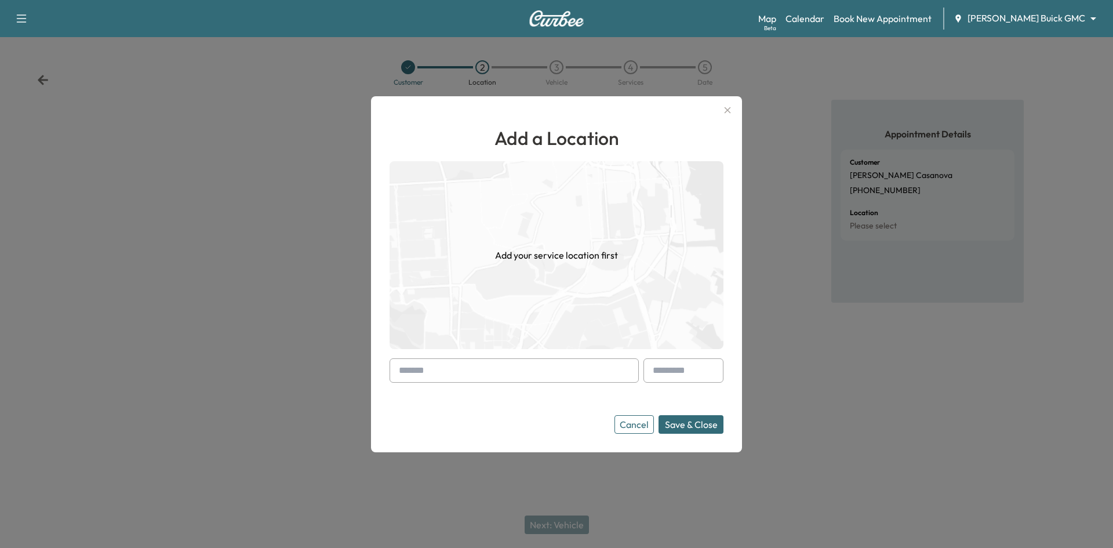
click at [520, 376] on input "text" at bounding box center [514, 370] width 249 height 24
paste input "**********"
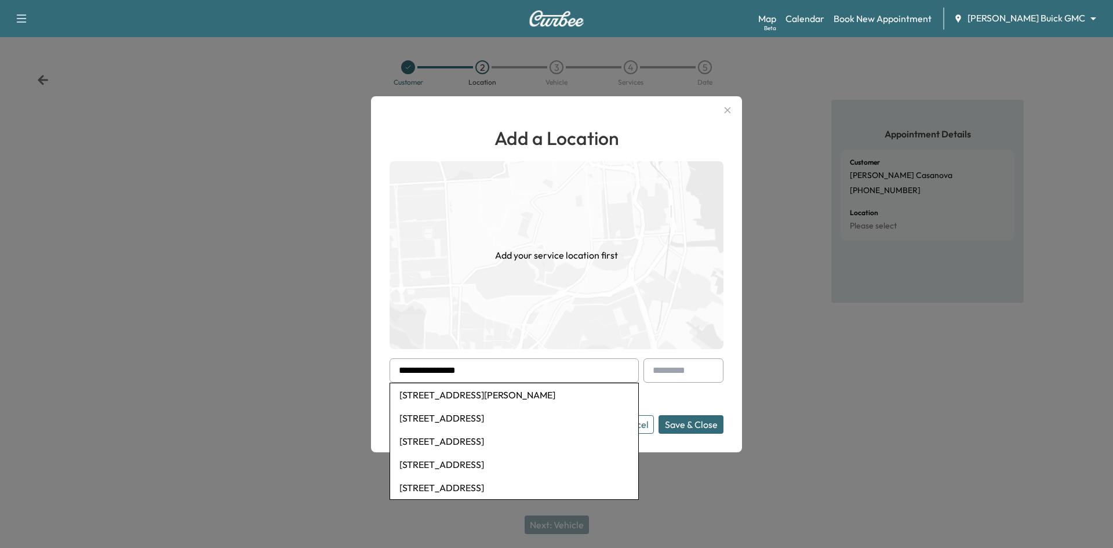
click at [659, 415] on button "Save & Close" at bounding box center [691, 424] width 65 height 19
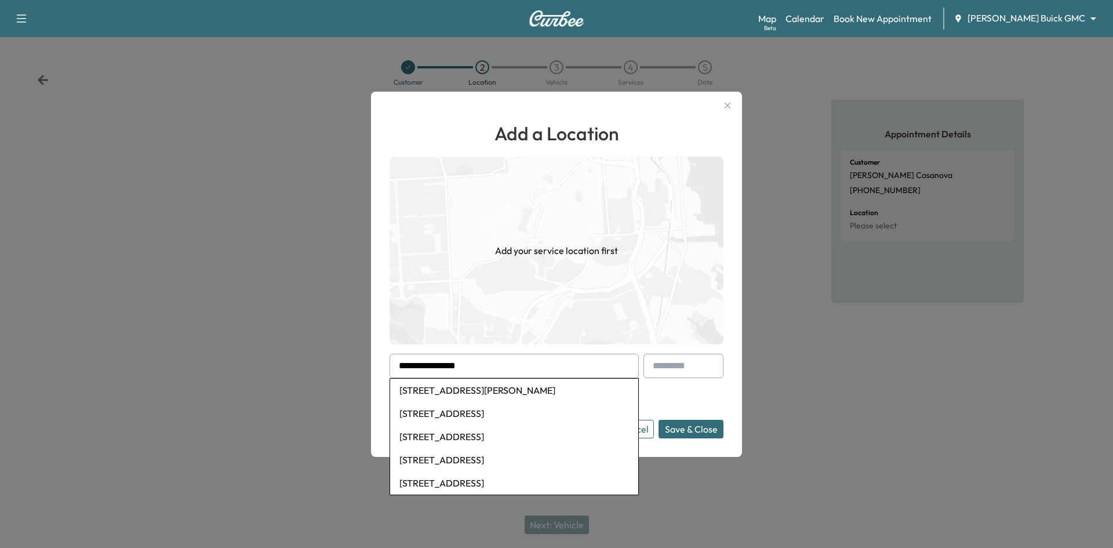
click at [513, 391] on li "14955 Ranch Road, Forney, TX, USA" at bounding box center [514, 390] width 248 height 23
type input "**********"
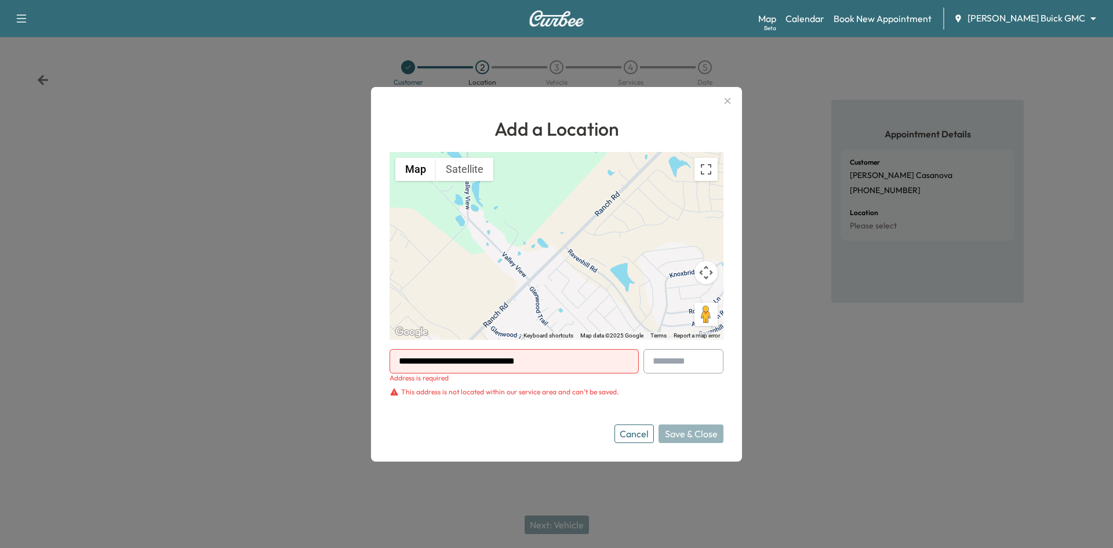
drag, startPoint x: 598, startPoint y: 362, endPoint x: 260, endPoint y: 365, distance: 338.7
click at [260, 368] on div "**********" at bounding box center [556, 274] width 1113 height 548
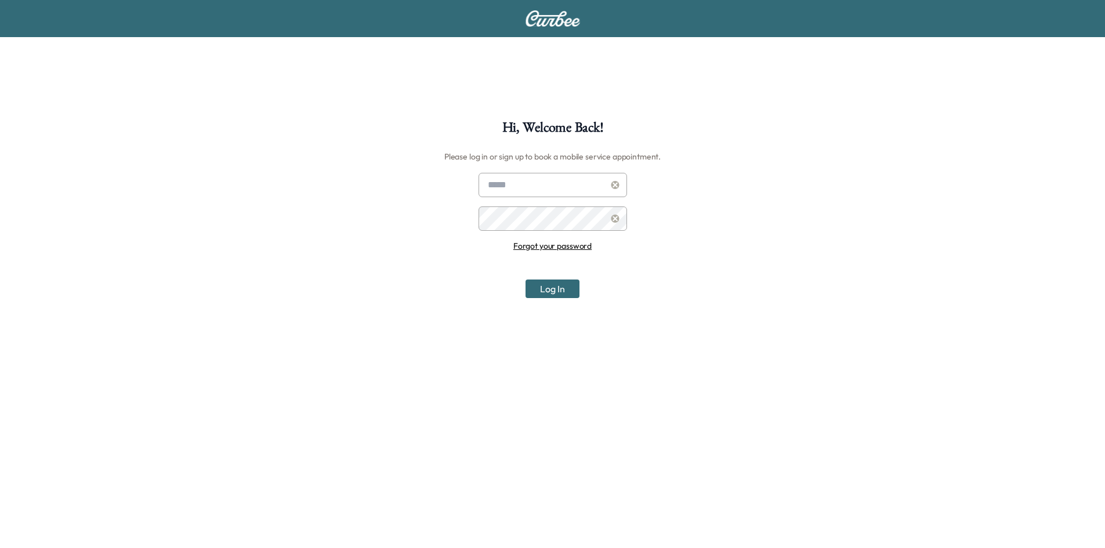
scroll to position [121, 0]
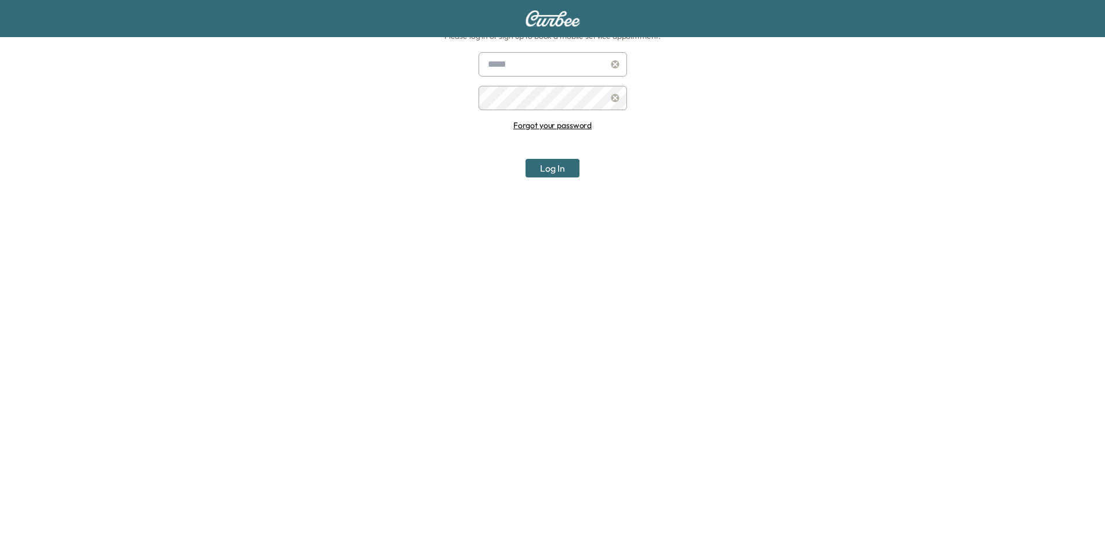
type input "**********"
click at [558, 170] on button "Log In" at bounding box center [552, 168] width 54 height 19
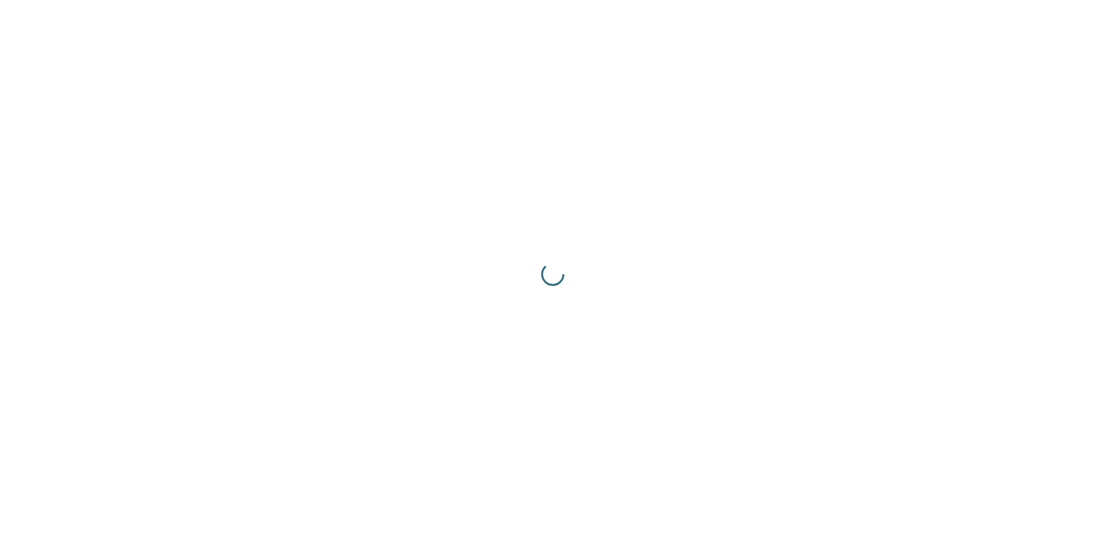
scroll to position [0, 0]
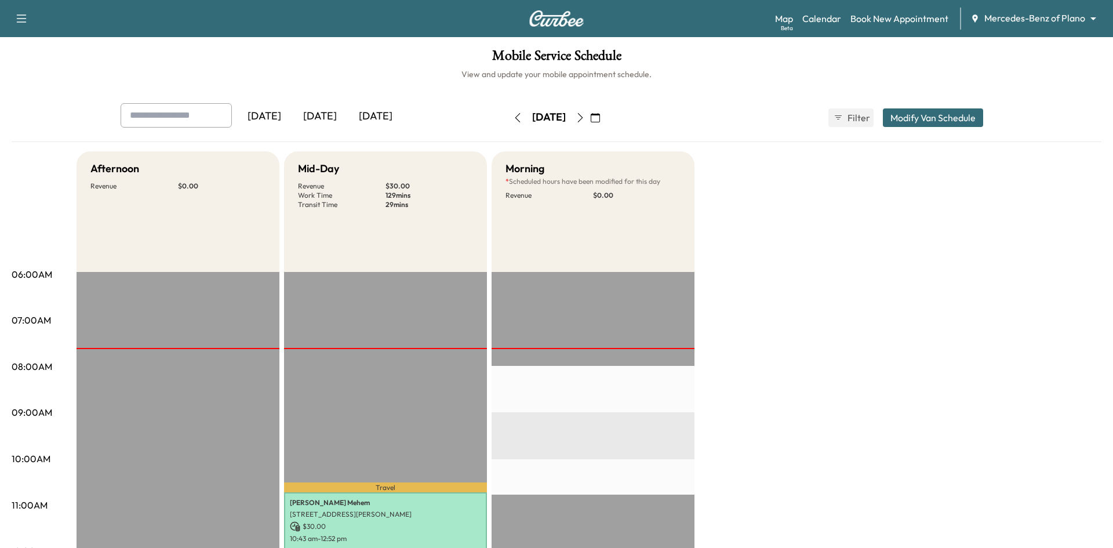
click at [1037, 12] on body "Support Log Out Map Beta Calendar Book New Appointment Mercedes-Benz of Plano *…" at bounding box center [556, 274] width 1113 height 548
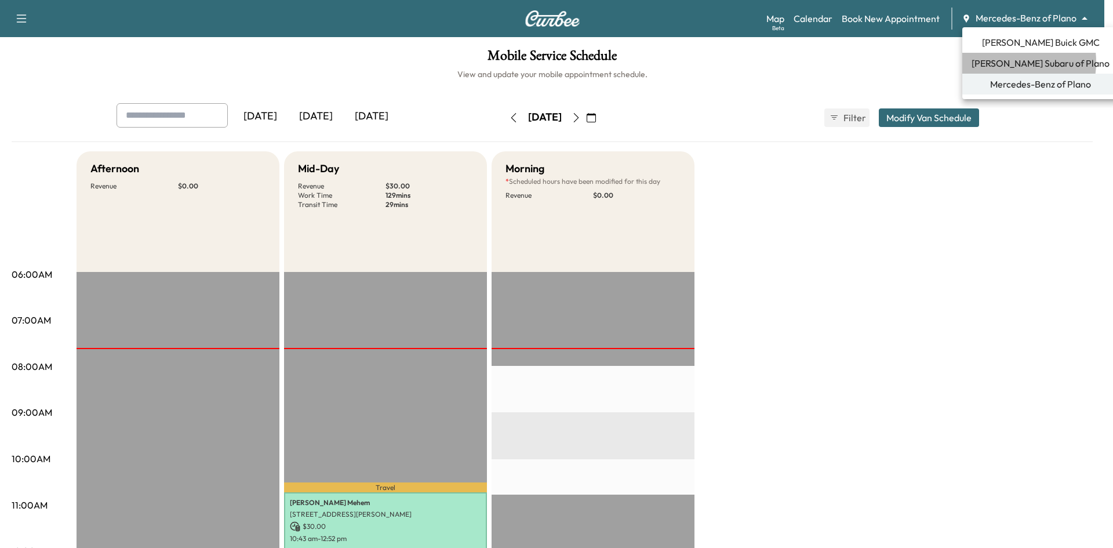
click at [1001, 62] on span "Ewing Subaru of Plano" at bounding box center [1041, 63] width 138 height 14
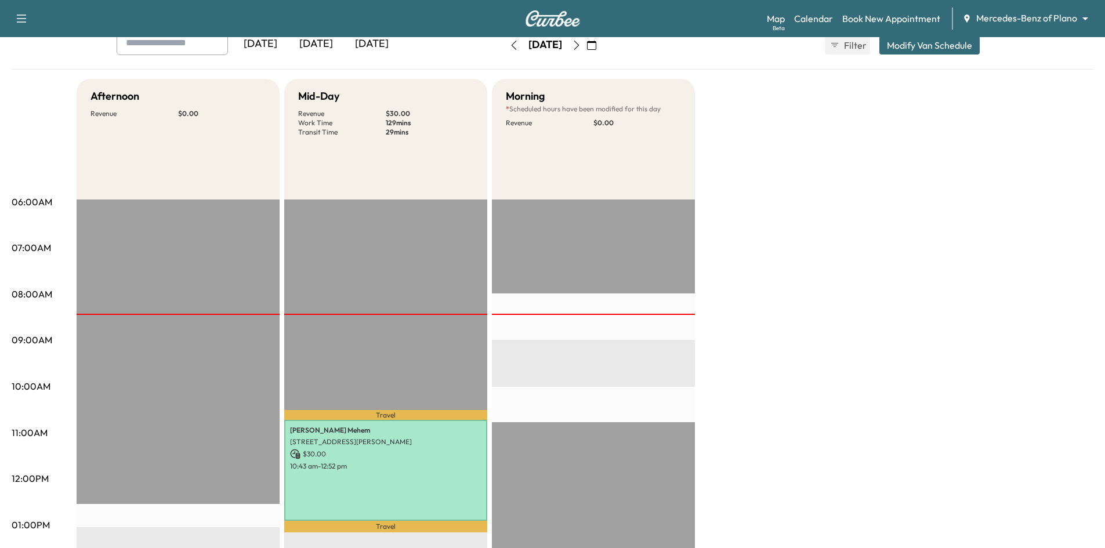
scroll to position [58, 0]
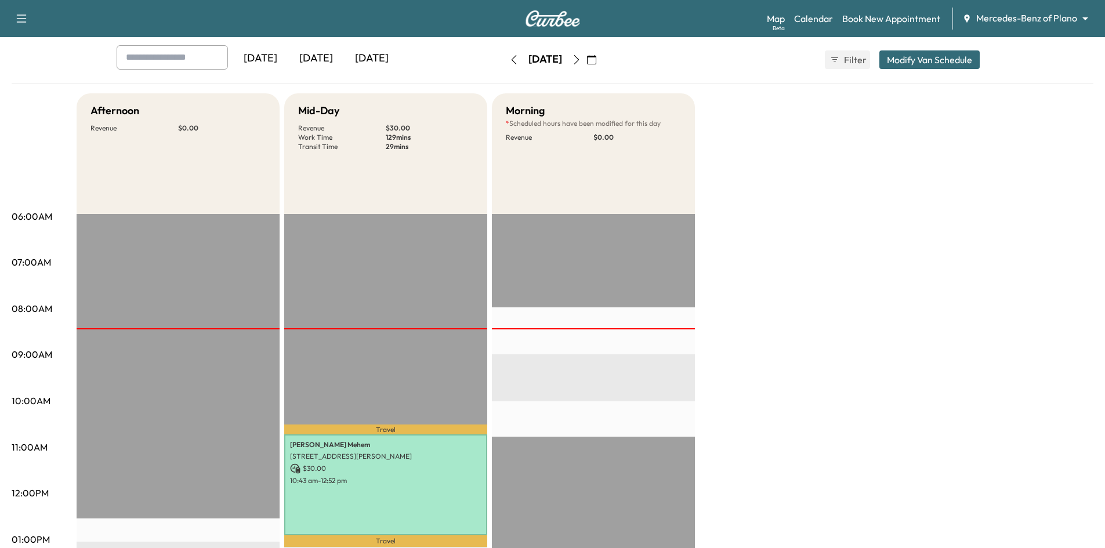
click at [581, 59] on icon "button" at bounding box center [576, 59] width 9 height 9
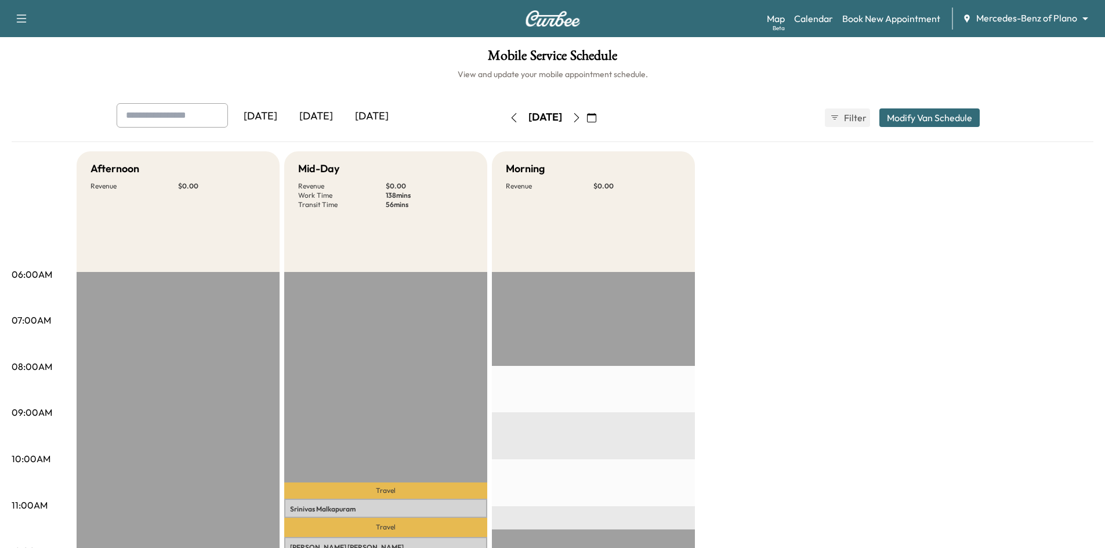
click at [581, 118] on icon "button" at bounding box center [576, 117] width 9 height 9
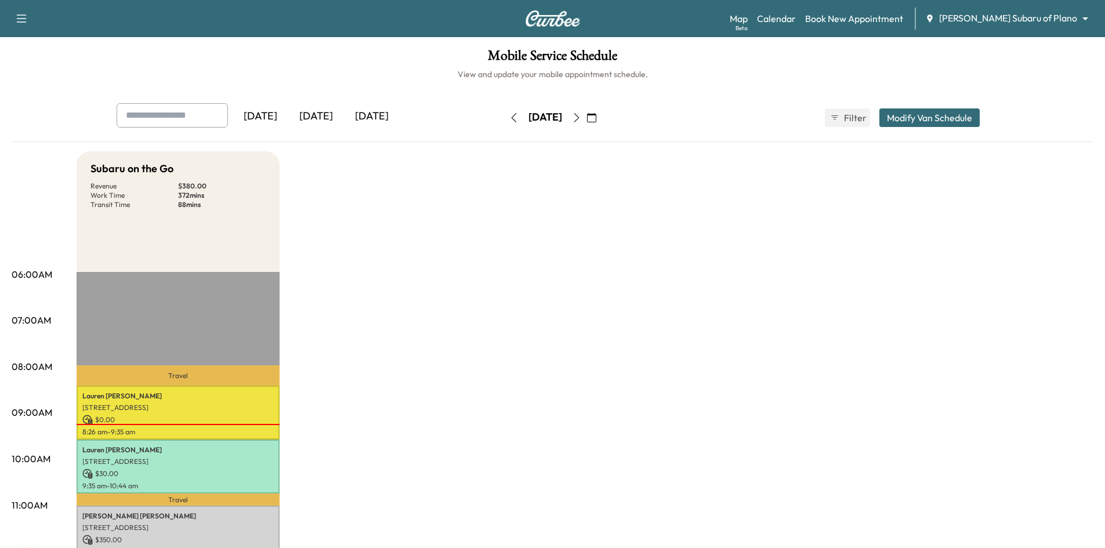
click at [581, 117] on icon "button" at bounding box center [576, 117] width 9 height 9
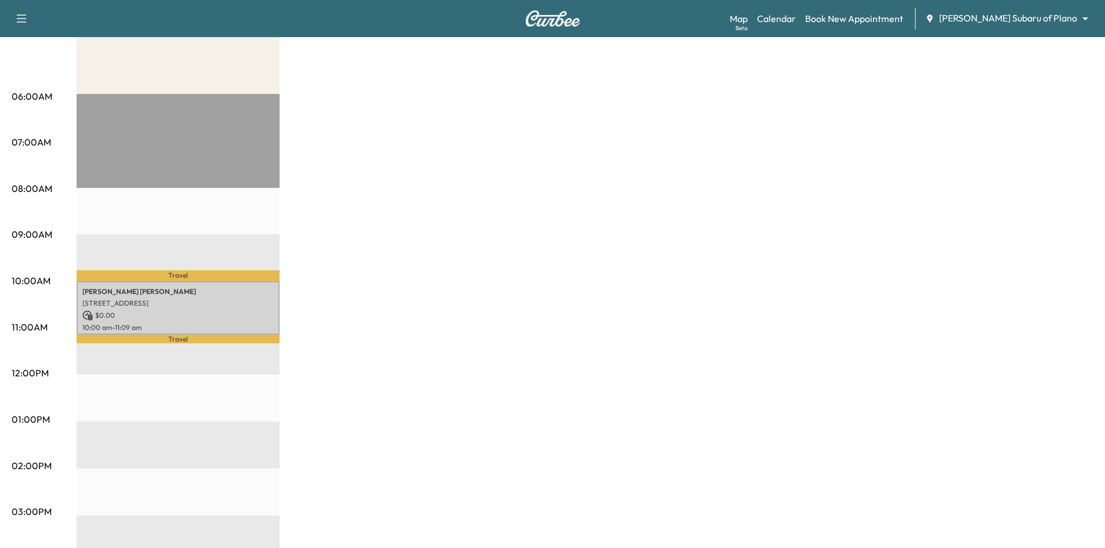
scroll to position [58, 0]
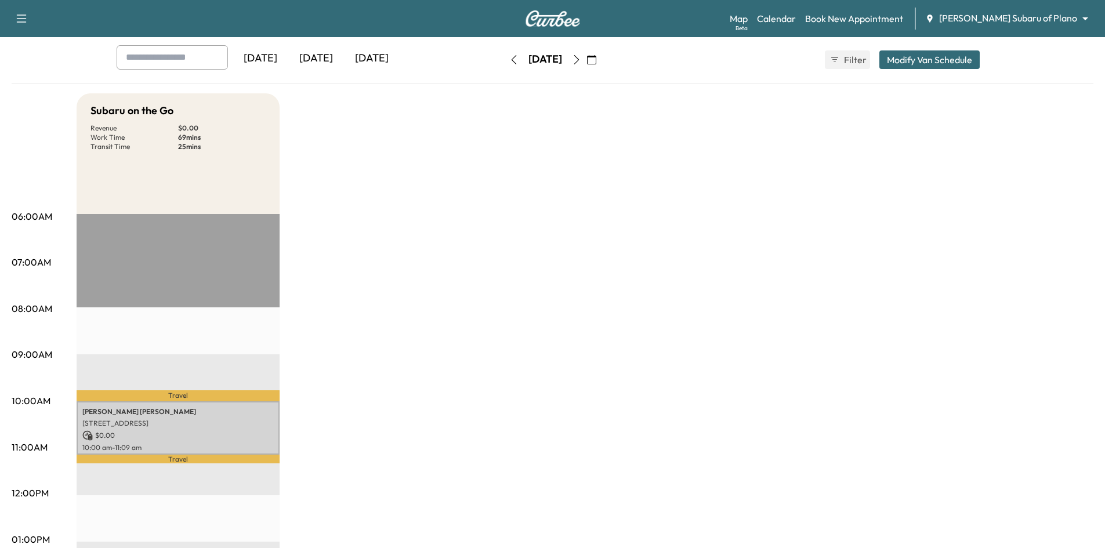
click at [581, 60] on icon "button" at bounding box center [576, 59] width 9 height 9
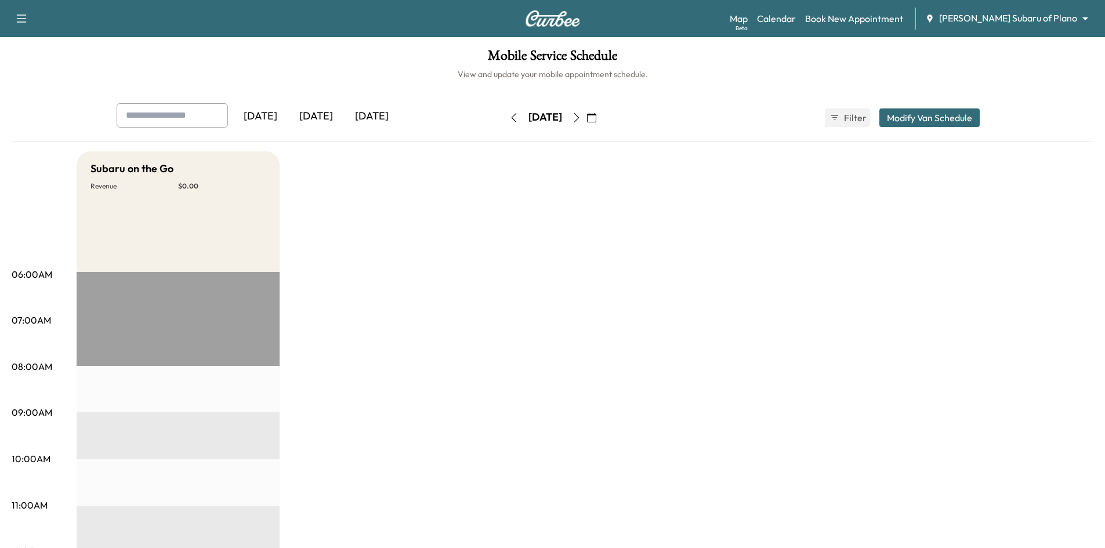
click at [581, 119] on icon "button" at bounding box center [576, 117] width 9 height 9
click at [581, 121] on icon "button" at bounding box center [576, 117] width 9 height 9
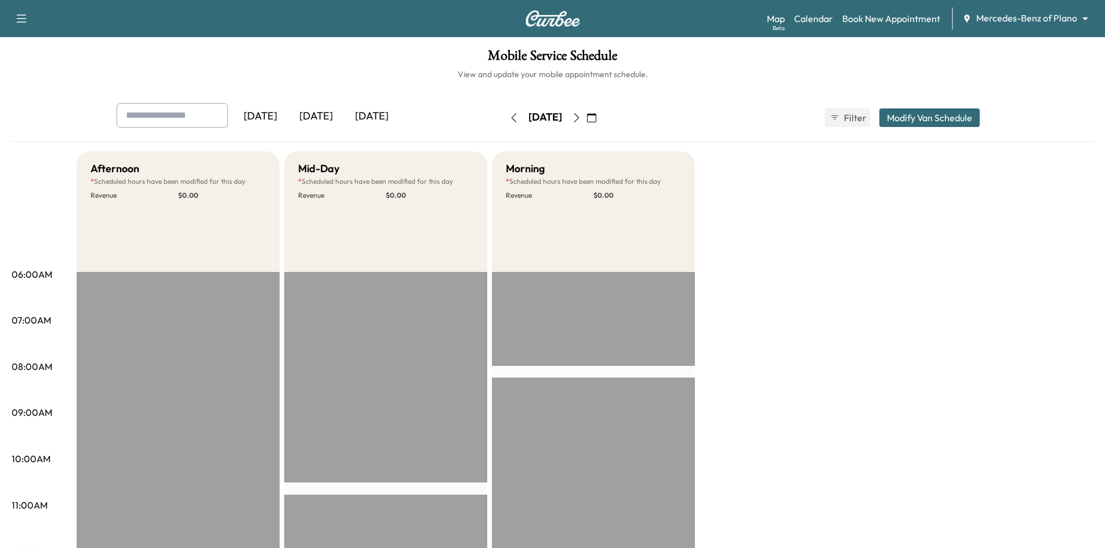
click at [581, 118] on icon "button" at bounding box center [576, 117] width 9 height 9
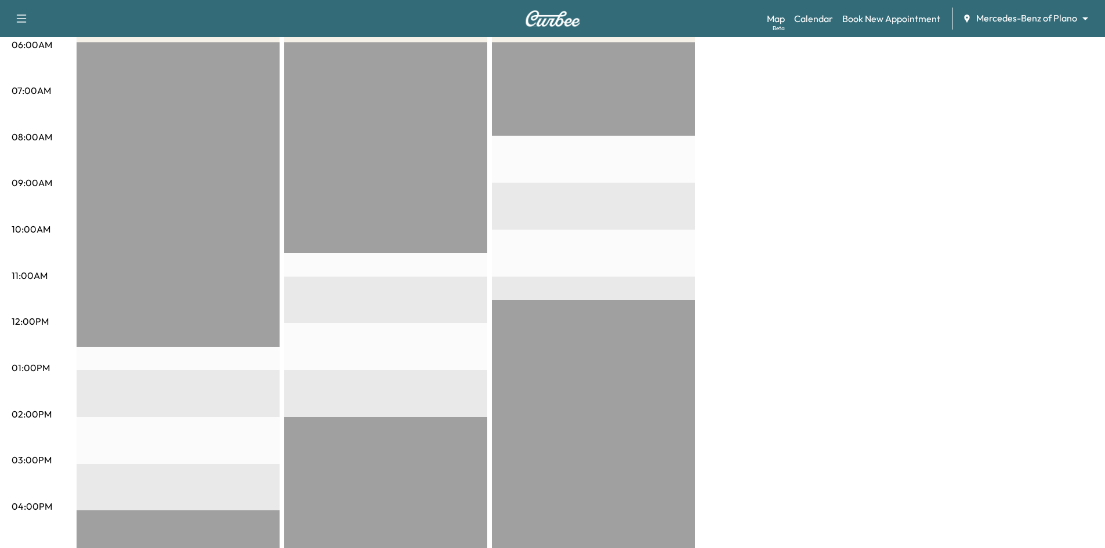
scroll to position [58, 0]
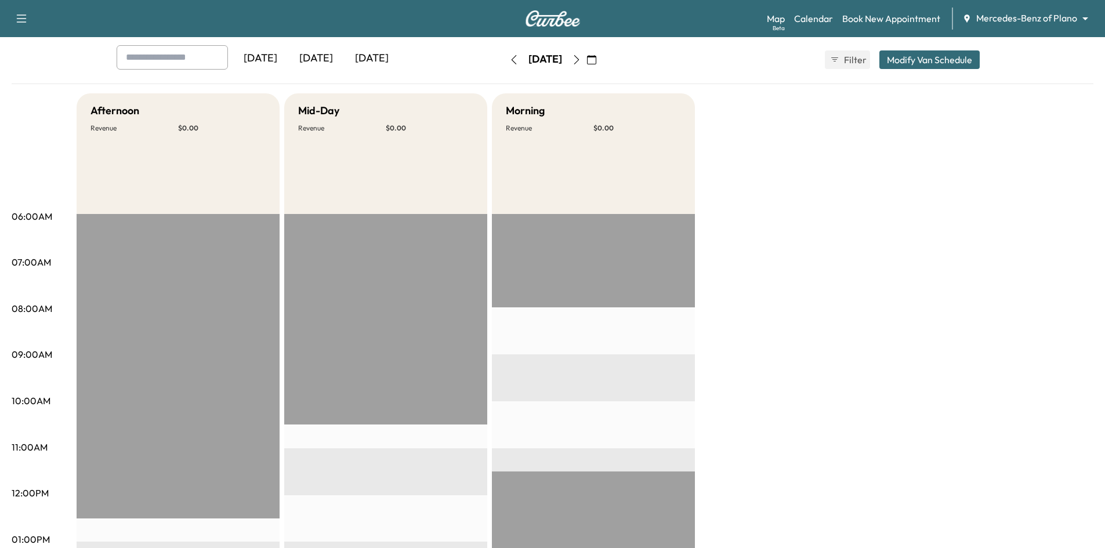
click at [581, 61] on icon "button" at bounding box center [576, 59] width 9 height 9
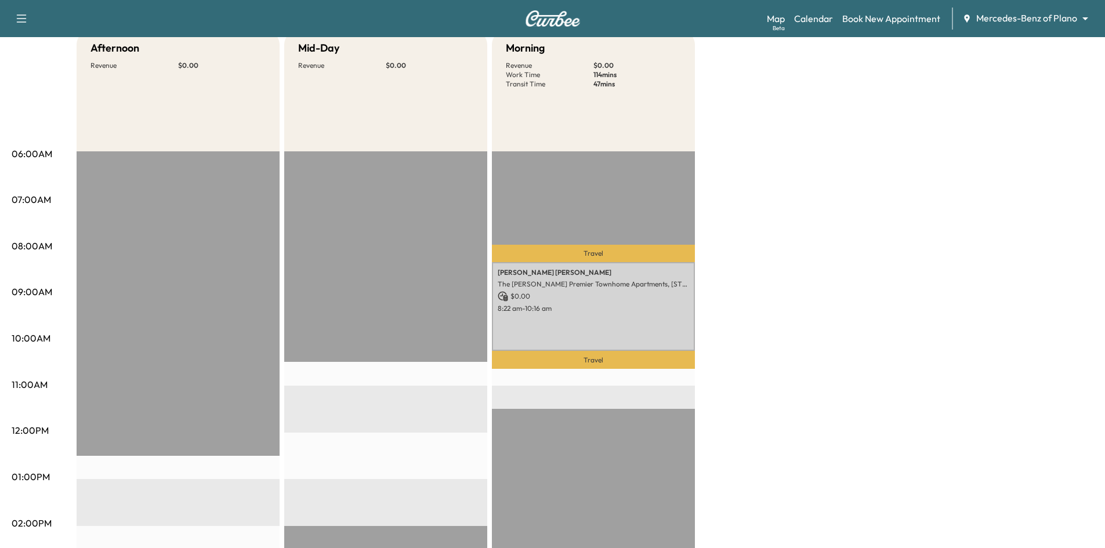
scroll to position [58, 0]
